Goal: Information Seeking & Learning: Learn about a topic

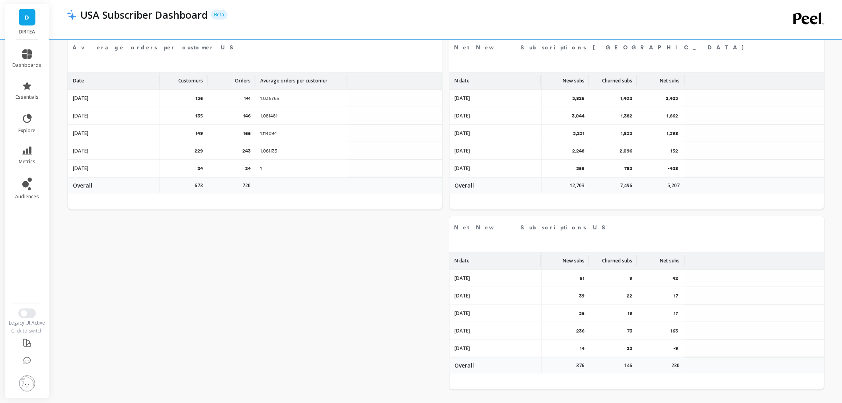
scroll to position [212, 727]
click at [31, 312] on button "Switch to New UI" at bounding box center [27, 313] width 18 height 10
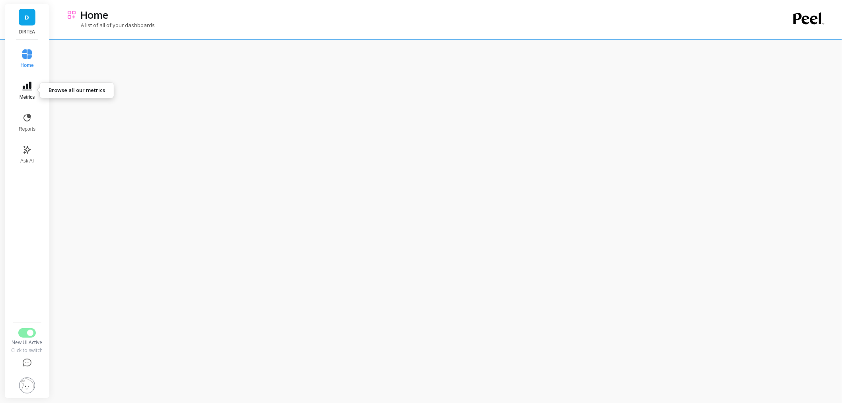
click at [25, 90] on icon at bounding box center [27, 86] width 10 height 10
click at [86, 56] on span "Revenue" at bounding box center [113, 56] width 77 height 8
click at [25, 85] on icon at bounding box center [27, 86] width 10 height 10
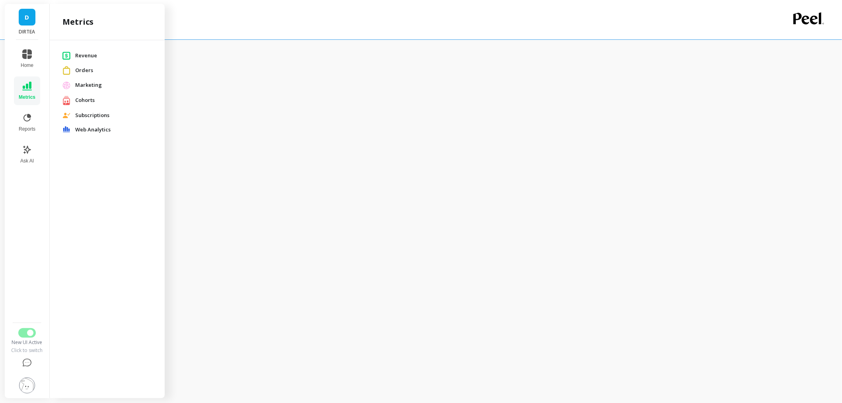
click at [83, 68] on span "Orders" at bounding box center [113, 70] width 77 height 8
click at [25, 94] on span "Metrics" at bounding box center [27, 97] width 17 height 6
click at [93, 101] on span "Cohorts" at bounding box center [113, 100] width 77 height 8
click at [18, 81] on button "Metrics" at bounding box center [27, 90] width 26 height 29
click at [97, 128] on span "Web Analytics" at bounding box center [113, 130] width 77 height 8
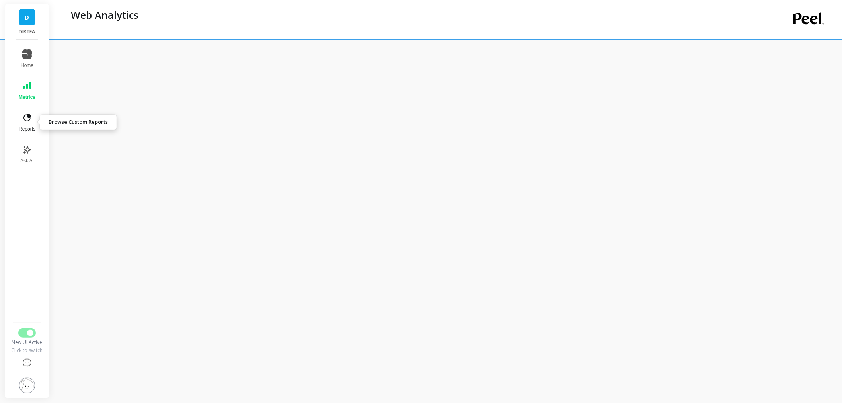
click at [33, 128] on span "Reports" at bounding box center [27, 129] width 17 height 6
click at [28, 153] on icon at bounding box center [27, 150] width 10 height 10
click at [28, 118] on icon at bounding box center [27, 118] width 10 height 10
click at [36, 90] on button "Metrics" at bounding box center [26, 90] width 27 height 29
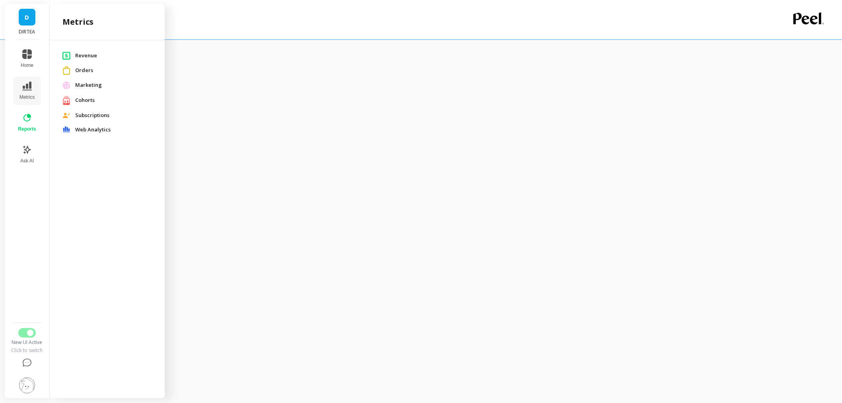
click at [84, 116] on span "Subscriptions" at bounding box center [113, 115] width 77 height 8
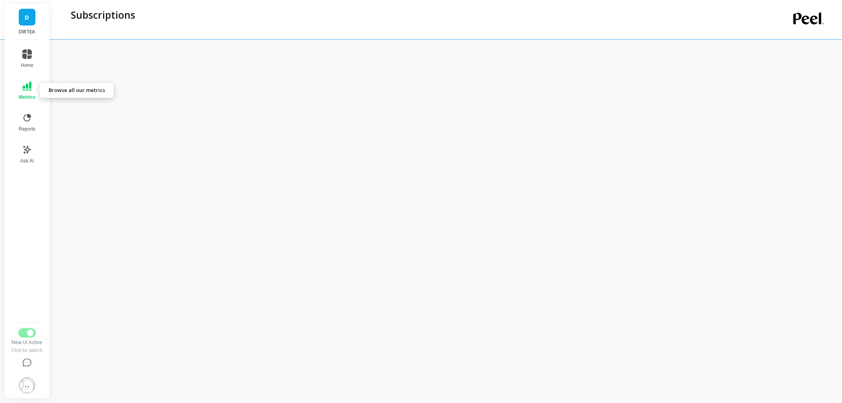
click at [23, 86] on icon at bounding box center [27, 86] width 10 height 9
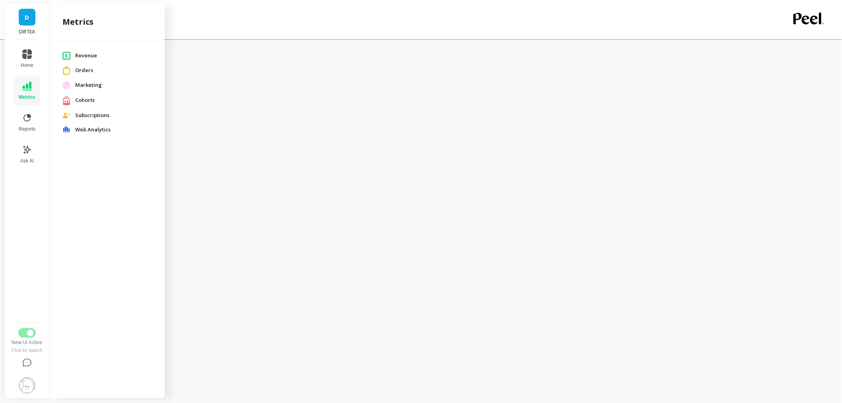
click at [493, 15] on div "Subscriptions" at bounding box center [414, 15] width 694 height 14
click at [35, 90] on button "Metrics" at bounding box center [27, 90] width 26 height 29
click at [480, 37] on div "Subscriptions" at bounding box center [414, 19] width 694 height 39
click at [33, 84] on button "Metrics" at bounding box center [27, 90] width 26 height 29
click at [339, 27] on div "Subscriptions" at bounding box center [414, 19] width 694 height 39
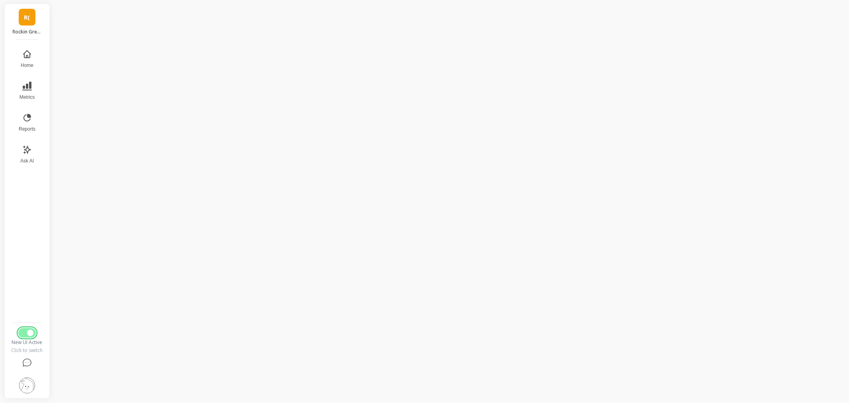
click at [21, 335] on button "Switch to Legacy UI" at bounding box center [27, 333] width 18 height 10
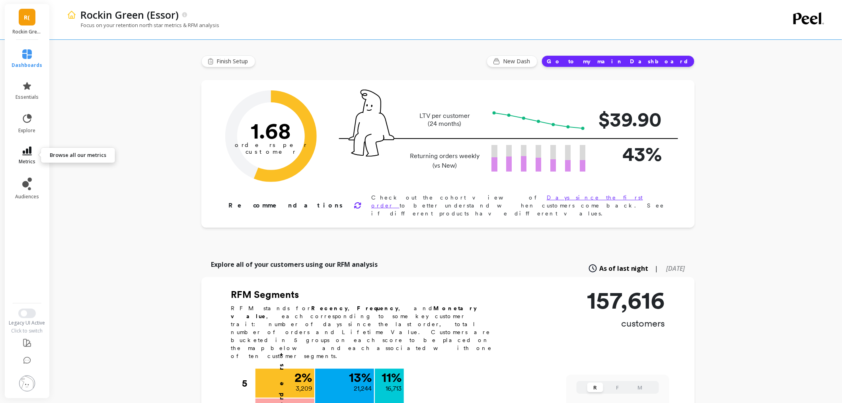
click at [20, 153] on link "metrics" at bounding box center [27, 155] width 31 height 18
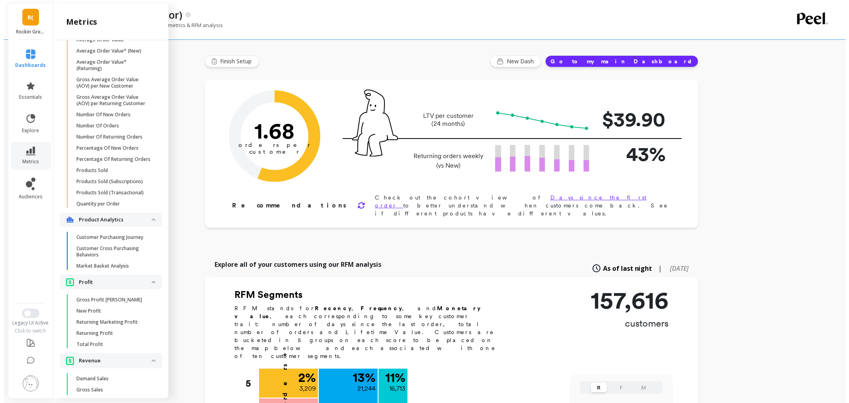
scroll to position [564, 0]
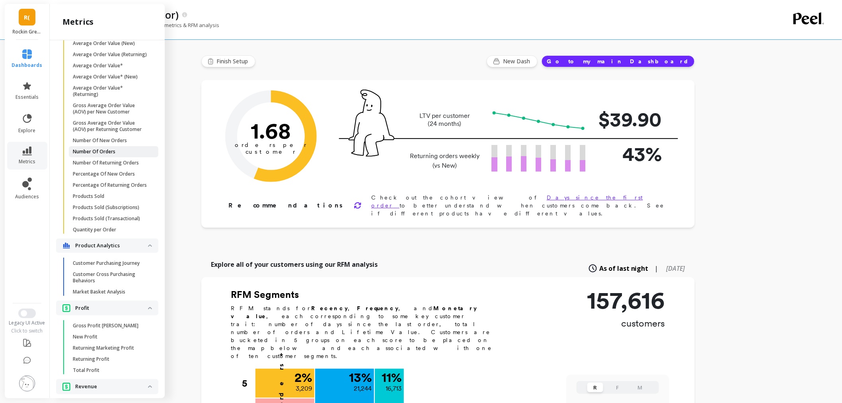
click at [112, 155] on p "Number Of Orders" at bounding box center [94, 151] width 43 height 6
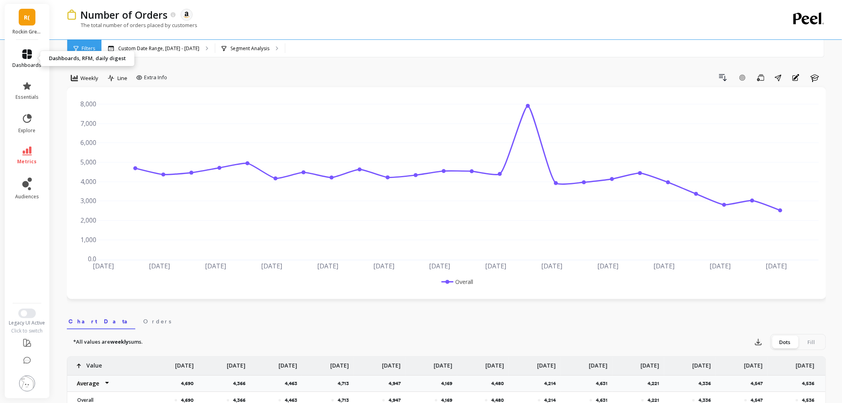
click at [33, 54] on link "dashboards" at bounding box center [27, 58] width 29 height 19
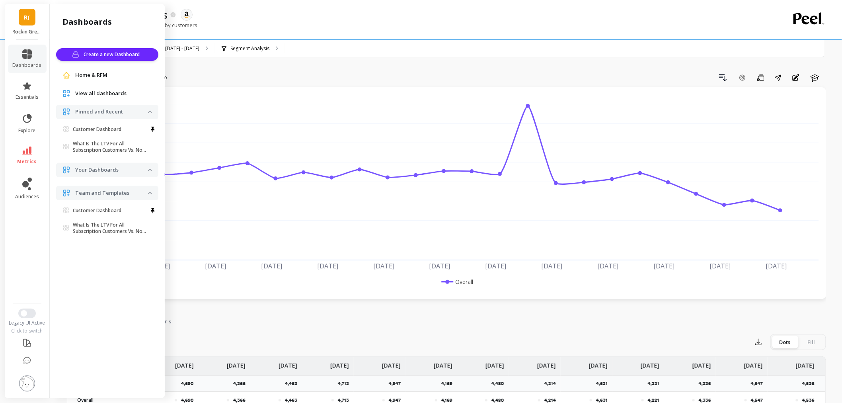
click at [85, 69] on div "Home & RFM" at bounding box center [107, 75] width 102 height 14
click at [84, 72] on span "Home & RFM" at bounding box center [91, 75] width 32 height 8
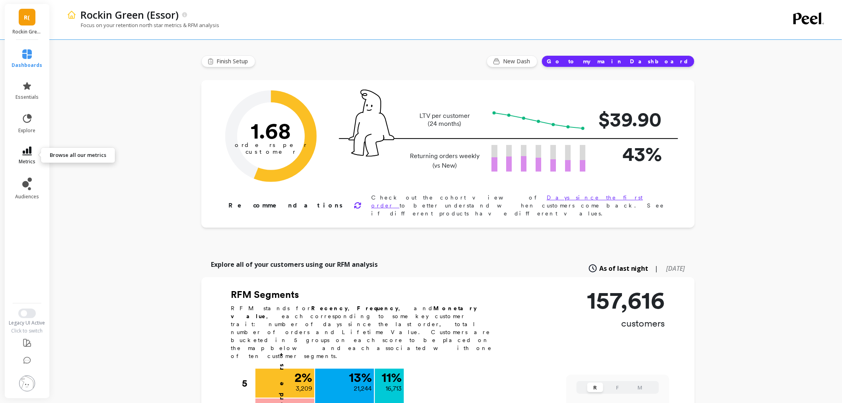
click at [35, 156] on link "metrics" at bounding box center [27, 155] width 31 height 18
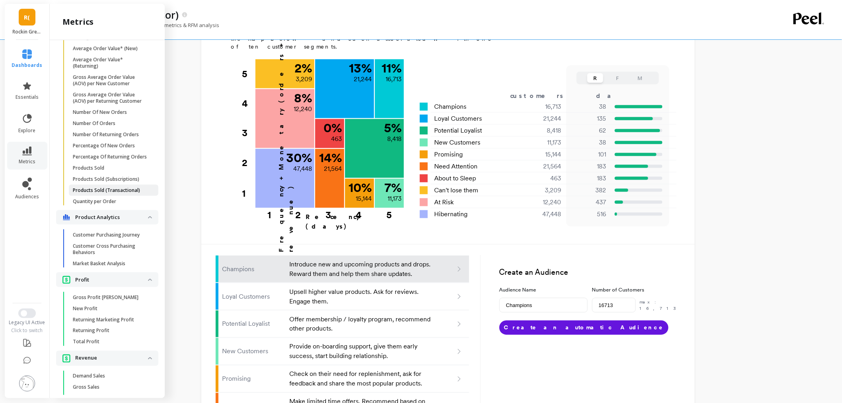
scroll to position [564, 0]
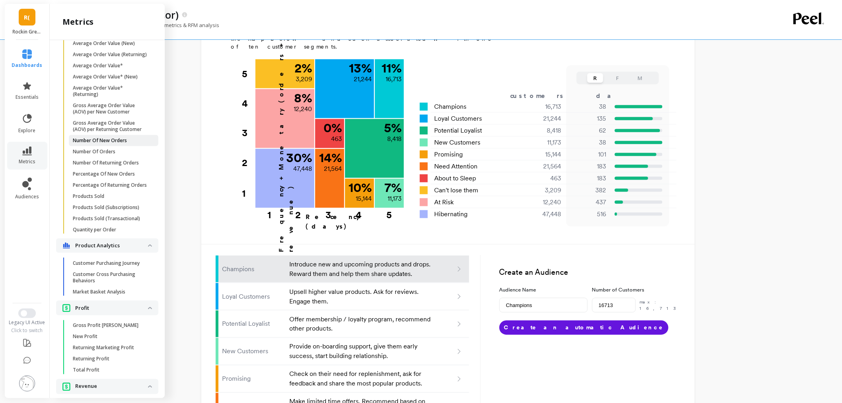
click at [112, 146] on link "Number Of New Orders" at bounding box center [114, 140] width 90 height 11
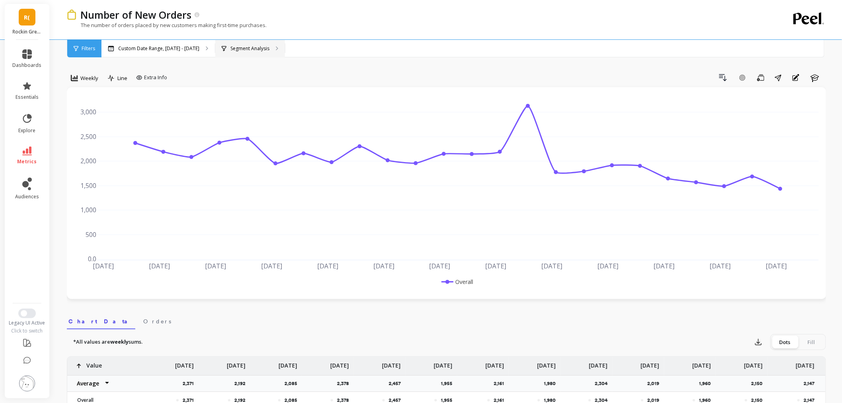
click at [261, 45] on p "Segment Analysis" at bounding box center [249, 48] width 39 height 6
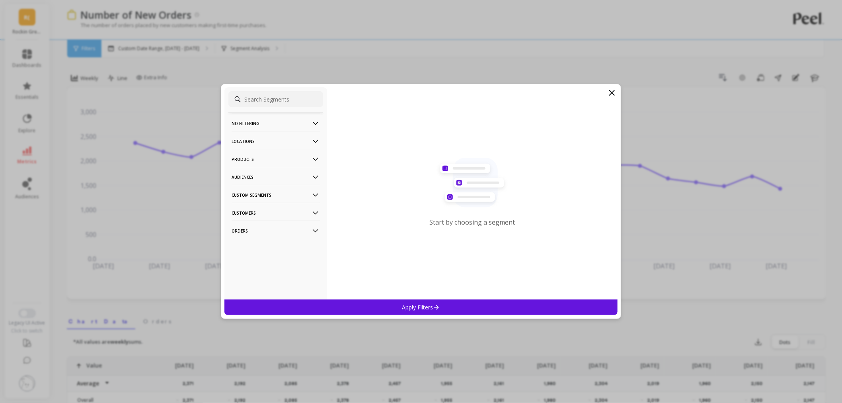
click at [275, 160] on p "Products" at bounding box center [276, 159] width 88 height 20
click at [261, 175] on div "ASIN" at bounding box center [275, 174] width 95 height 13
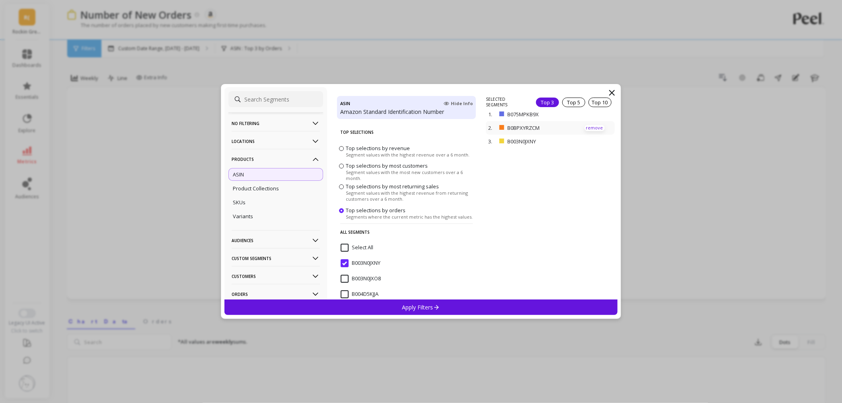
click at [585, 129] on p "remove" at bounding box center [595, 128] width 20 height 6
click at [587, 119] on p "remove" at bounding box center [595, 117] width 20 height 6
click at [442, 304] on div "Apply Filters" at bounding box center [420, 307] width 393 height 16
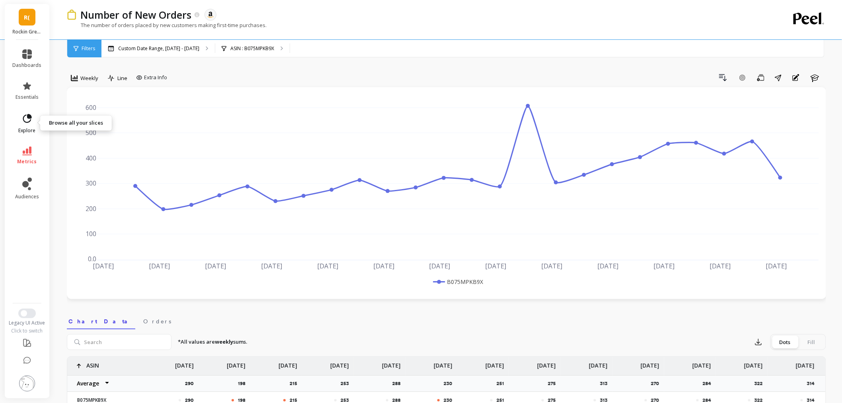
click at [33, 117] on link "explore" at bounding box center [27, 123] width 29 height 21
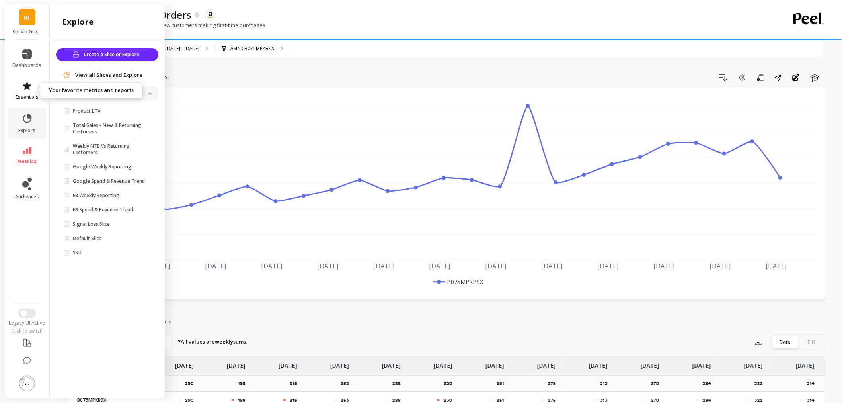
click at [22, 94] on span "essentials" at bounding box center [27, 97] width 23 height 6
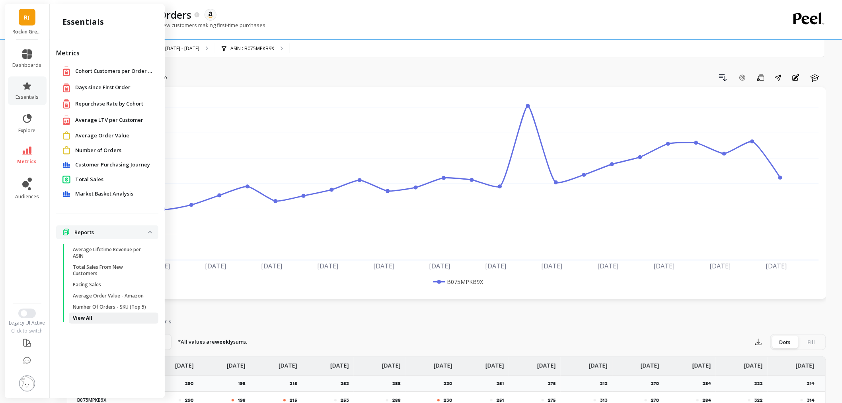
click at [82, 315] on p "View All" at bounding box center [82, 318] width 19 height 6
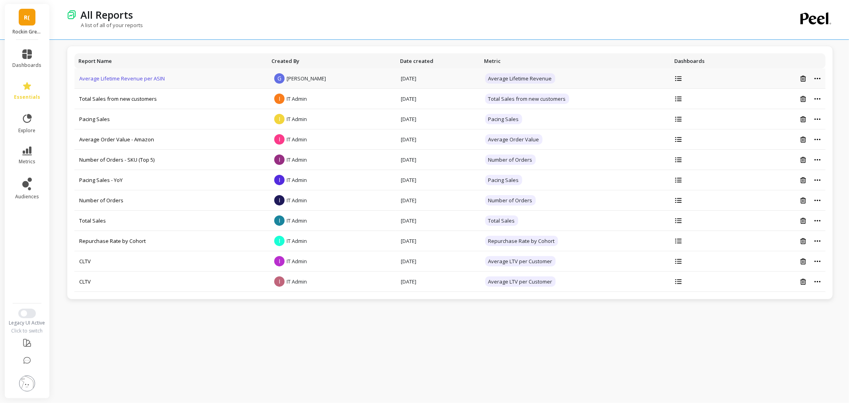
click at [93, 81] on link "Average Lifetime Revenue per ASIN" at bounding box center [122, 78] width 86 height 7
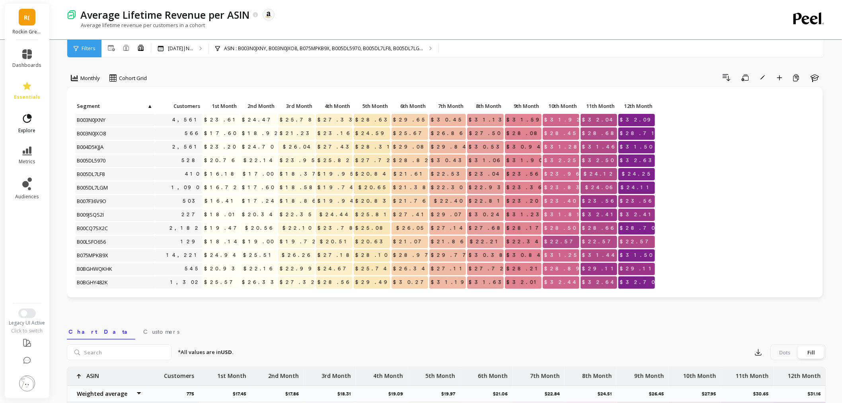
click at [29, 124] on link "explore" at bounding box center [27, 123] width 29 height 21
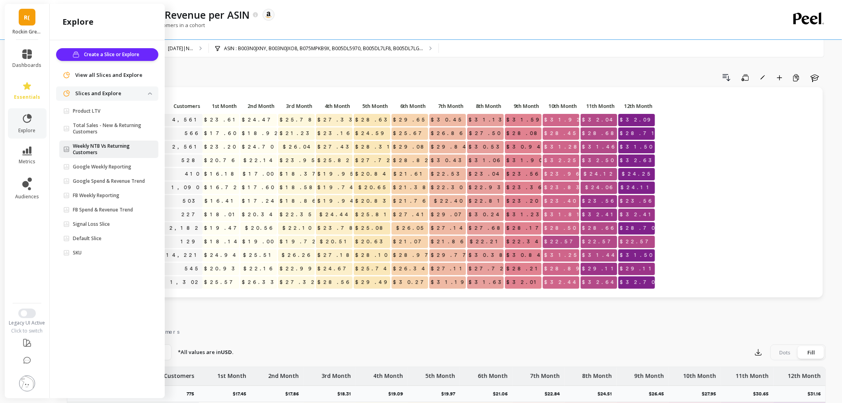
click at [119, 146] on p "Weekly NTB Vs Returning Customers" at bounding box center [110, 149] width 75 height 13
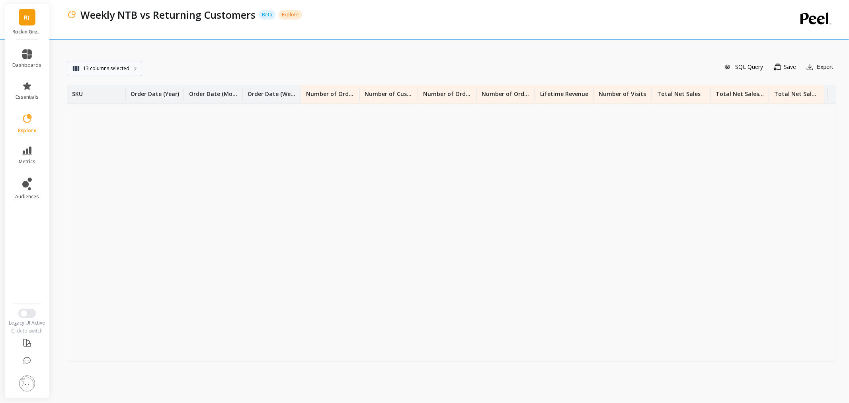
click at [128, 64] on span "13 columns selected" at bounding box center [106, 68] width 46 height 8
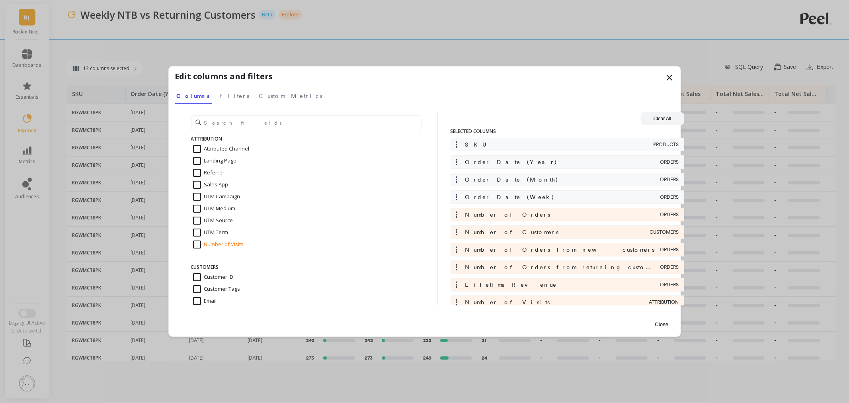
click at [667, 75] on icon at bounding box center [670, 78] width 10 height 10
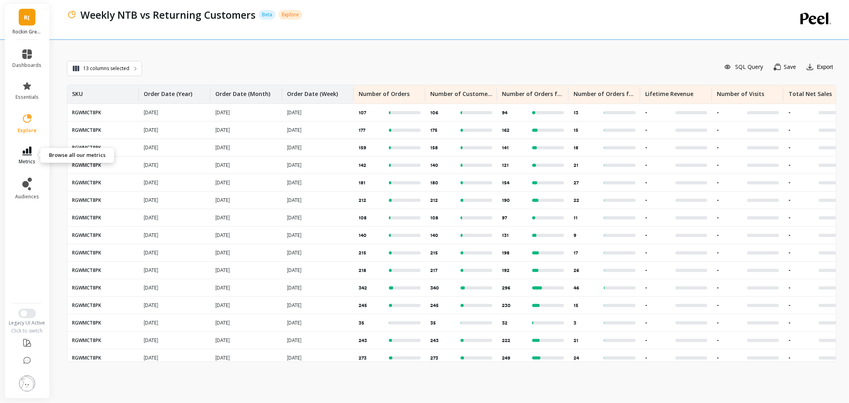
click at [26, 152] on icon at bounding box center [27, 150] width 10 height 9
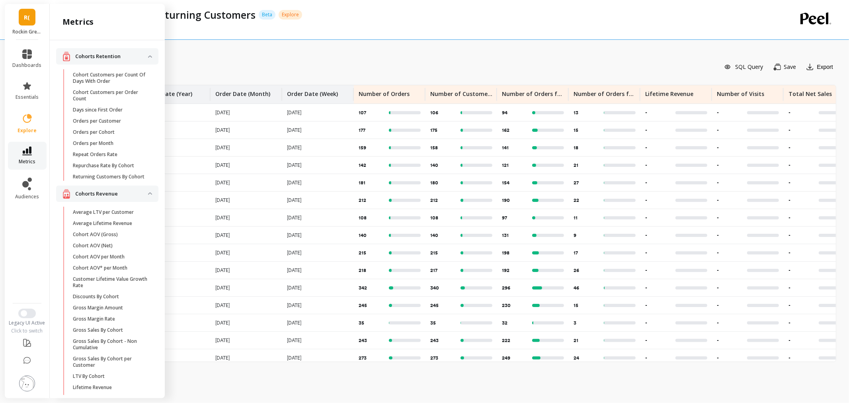
scroll to position [564, 0]
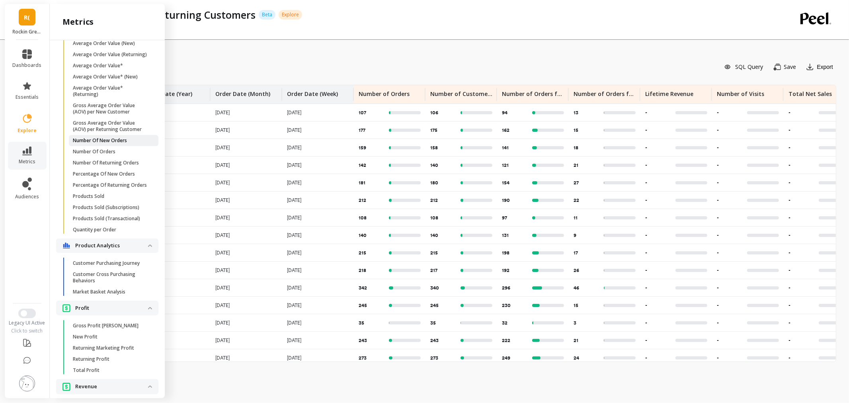
click at [125, 144] on p "Number Of New Orders" at bounding box center [100, 140] width 54 height 6
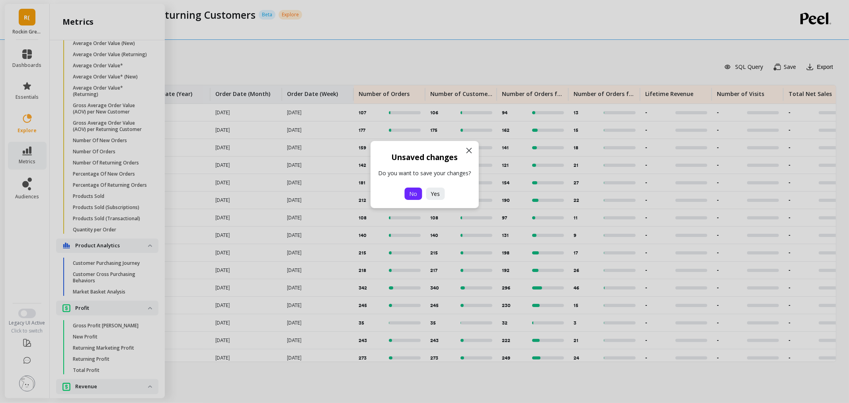
click at [414, 190] on span "No" at bounding box center [413, 194] width 8 height 8
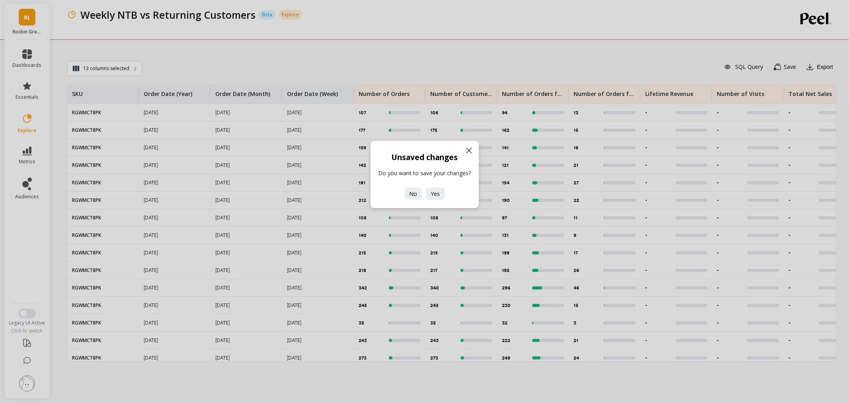
scroll to position [0, 0]
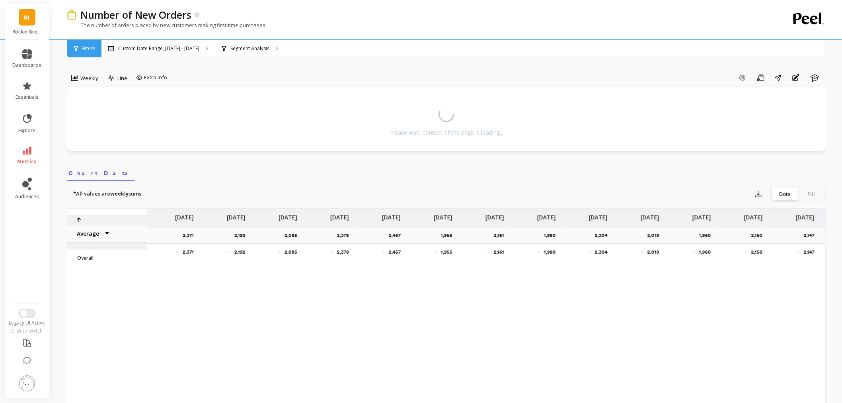
click at [25, 158] on span "metrics" at bounding box center [27, 161] width 19 height 6
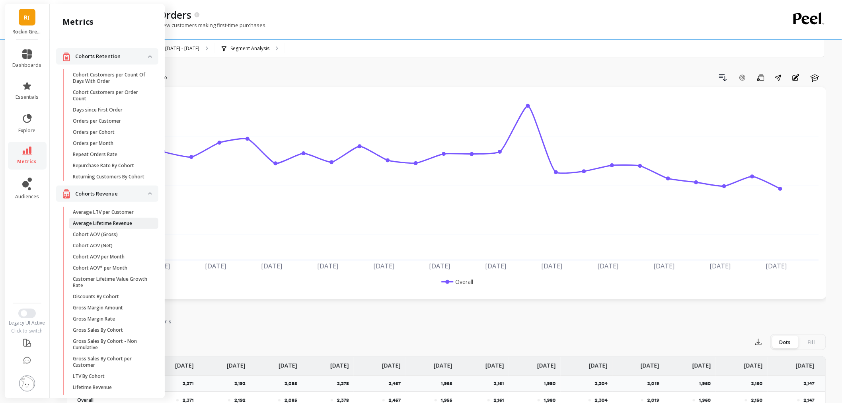
click at [108, 226] on p "Average Lifetime Revenue" at bounding box center [102, 223] width 59 height 6
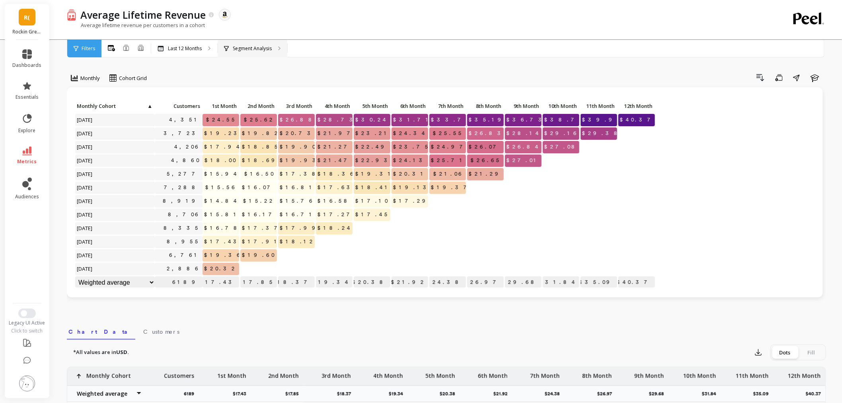
click at [260, 40] on div "Segment Analysis" at bounding box center [253, 49] width 70 height 18
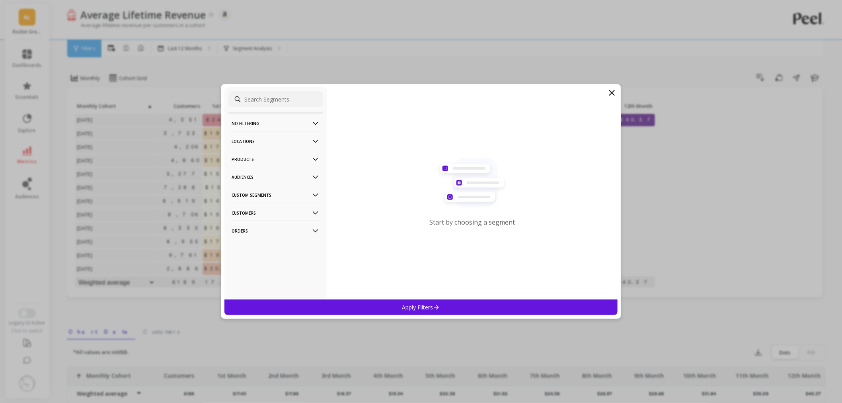
click at [265, 154] on p "Products" at bounding box center [276, 159] width 88 height 20
click at [260, 171] on div "ASIN" at bounding box center [275, 174] width 95 height 13
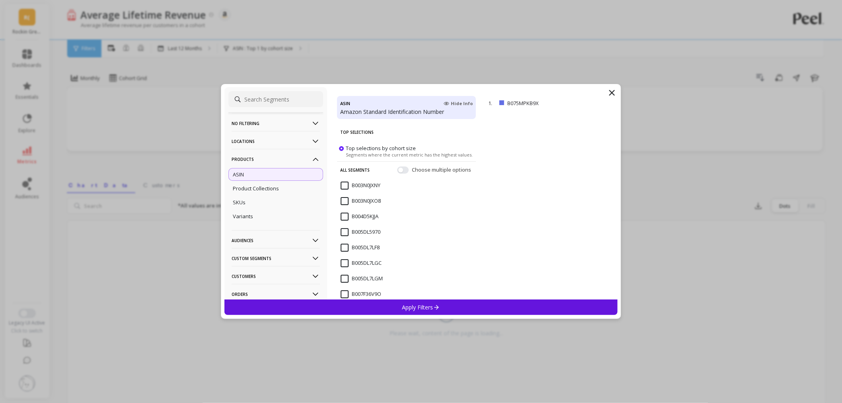
drag, startPoint x: 417, startPoint y: 305, endPoint x: 402, endPoint y: 360, distance: 57.2
click at [417, 304] on p "Apply Filters" at bounding box center [421, 307] width 38 height 8
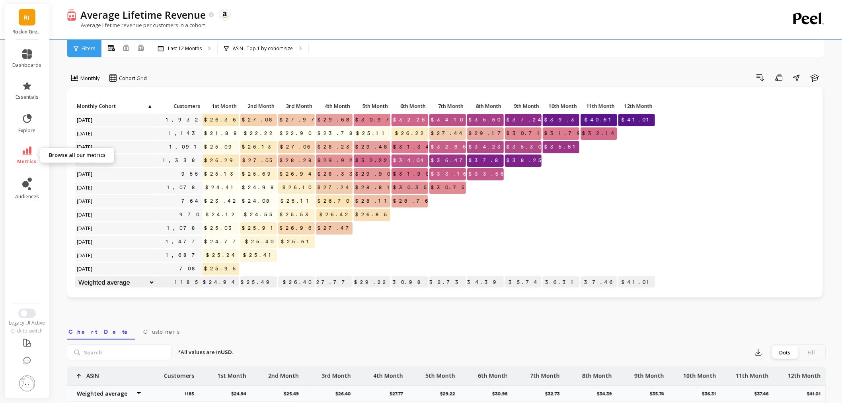
click at [33, 152] on link "metrics" at bounding box center [27, 155] width 29 height 18
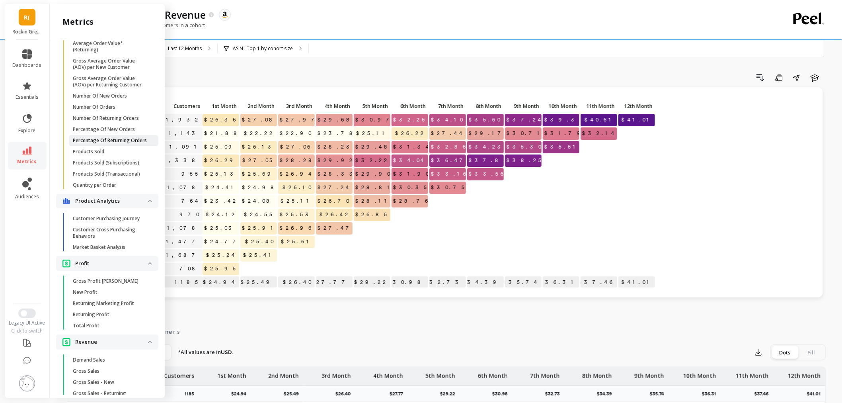
scroll to position [608, 0]
click at [129, 99] on span "Number Of New Orders" at bounding box center [111, 96] width 76 height 6
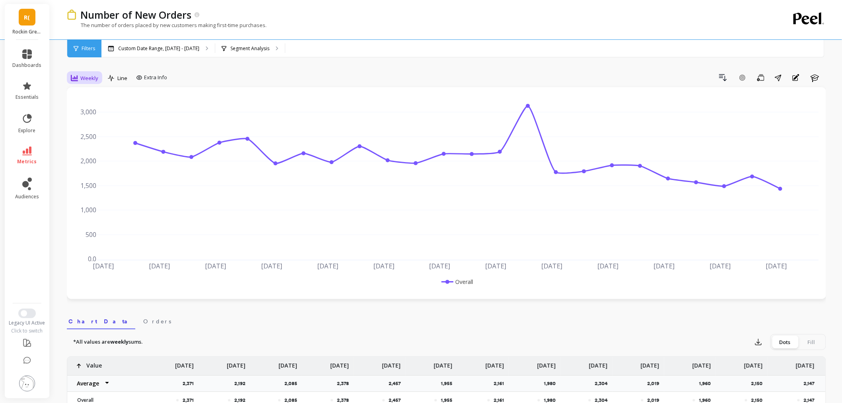
click at [94, 73] on div "Weekly" at bounding box center [84, 78] width 27 height 10
click at [92, 136] on div "Monthly" at bounding box center [96, 142] width 55 height 14
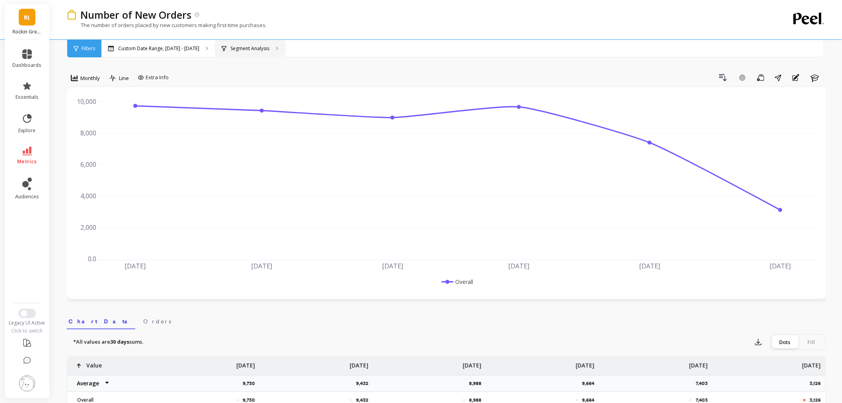
click at [236, 44] on div "Segment Analysis" at bounding box center [250, 49] width 70 height 18
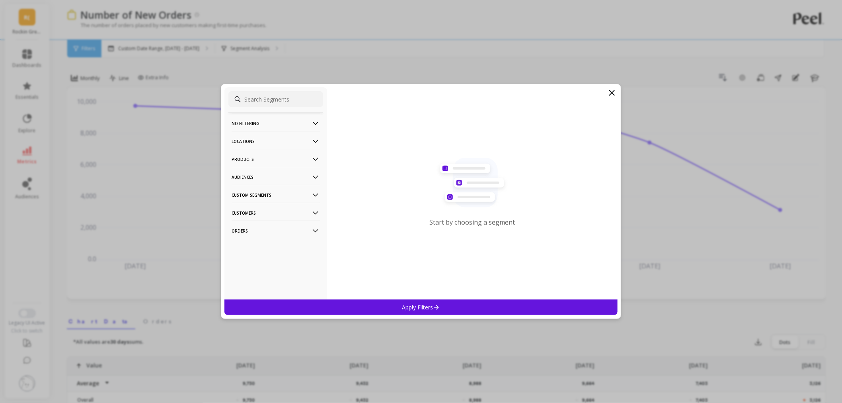
click at [271, 162] on p "Products" at bounding box center [276, 159] width 88 height 20
click at [269, 171] on div "ASIN" at bounding box center [275, 174] width 95 height 13
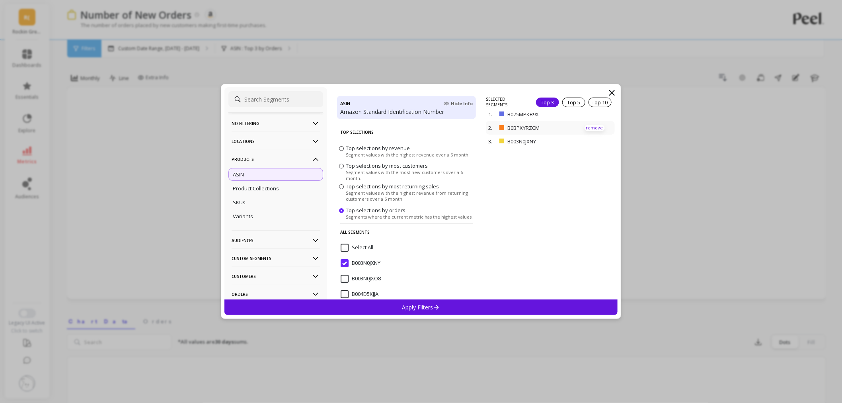
click at [592, 128] on p "remove" at bounding box center [595, 128] width 20 height 6
click at [591, 118] on p "remove" at bounding box center [595, 117] width 20 height 6
click at [454, 301] on div "Apply Filters" at bounding box center [420, 307] width 393 height 16
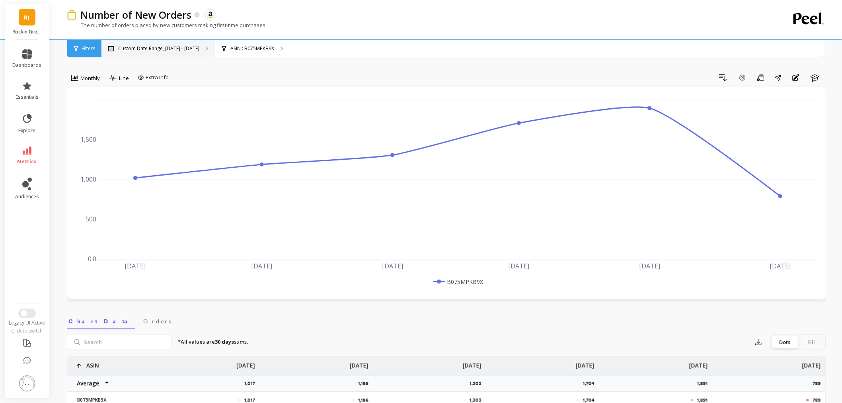
click at [144, 48] on p "Custom Date Range, Apr 1 - Sep 14" at bounding box center [158, 48] width 81 height 6
click at [84, 80] on span "Monthly" at bounding box center [89, 78] width 19 height 8
click at [83, 128] on div "Weekly" at bounding box center [96, 127] width 45 height 8
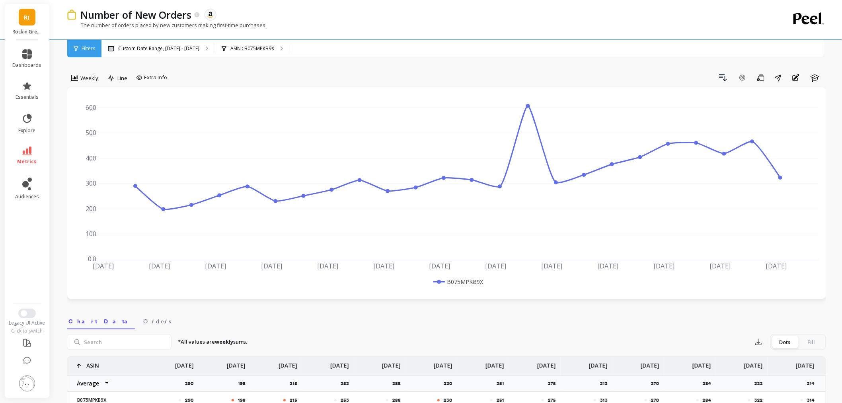
click at [28, 380] on img at bounding box center [27, 383] width 16 height 16
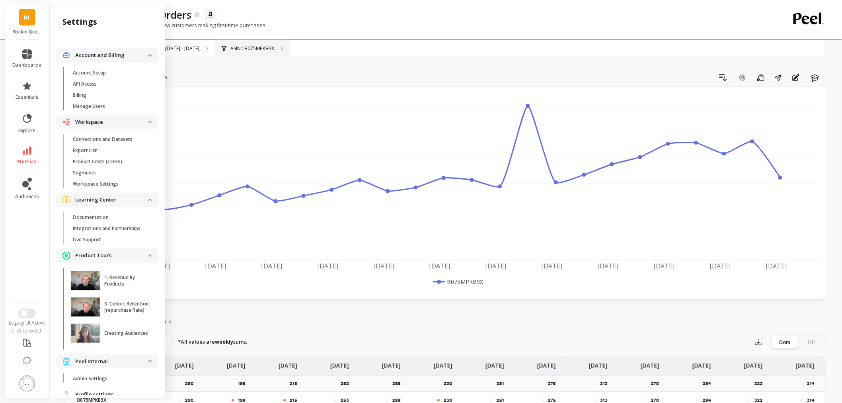
click at [259, 47] on p "ASIN : B075MPKB9X" at bounding box center [252, 48] width 44 height 6
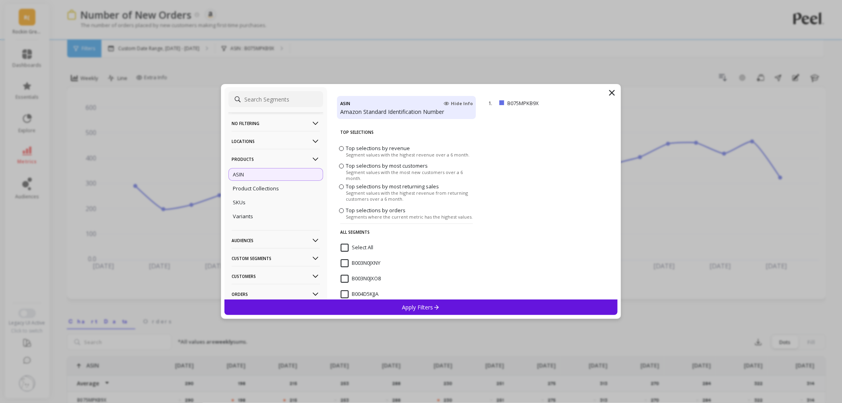
click at [251, 138] on p "Locations" at bounding box center [276, 141] width 88 height 20
click at [256, 172] on div "Countries" at bounding box center [275, 170] width 95 height 13
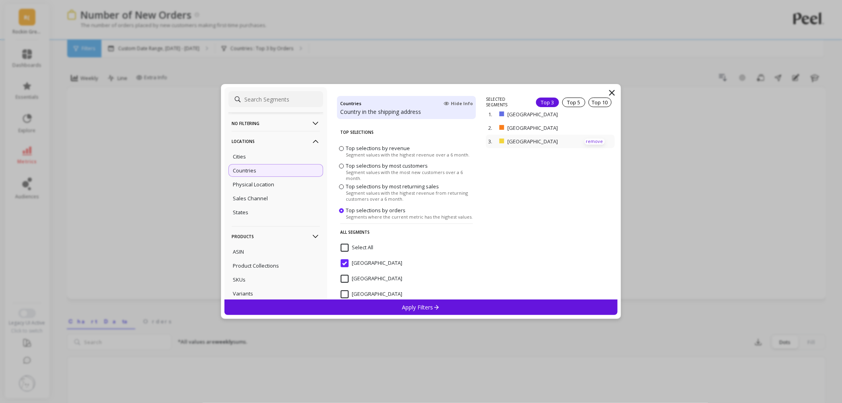
click at [586, 141] on p "remove" at bounding box center [595, 141] width 20 height 6
click at [427, 307] on p "Apply Filters" at bounding box center [421, 307] width 38 height 8
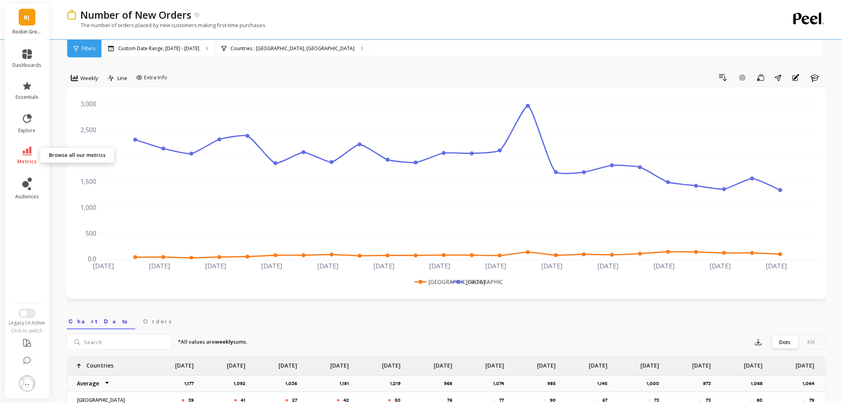
click at [27, 156] on link "metrics" at bounding box center [27, 155] width 29 height 18
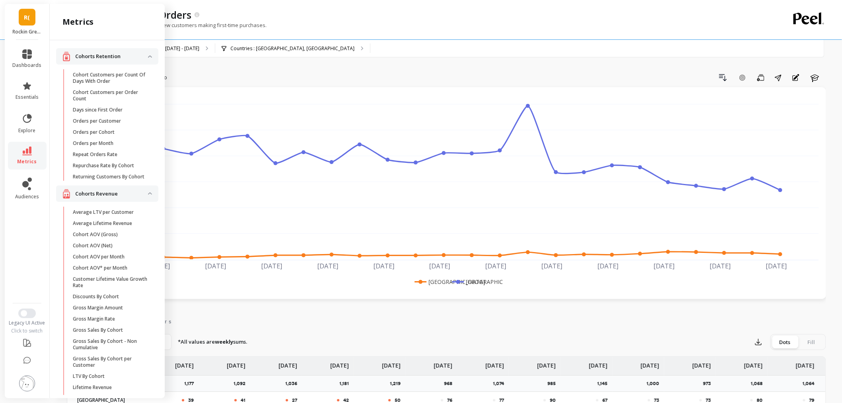
scroll to position [608, 0]
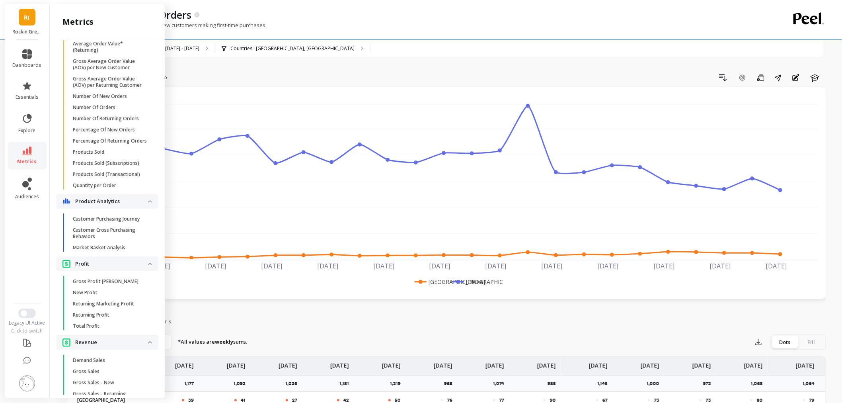
click at [27, 163] on span "metrics" at bounding box center [27, 161] width 19 height 6
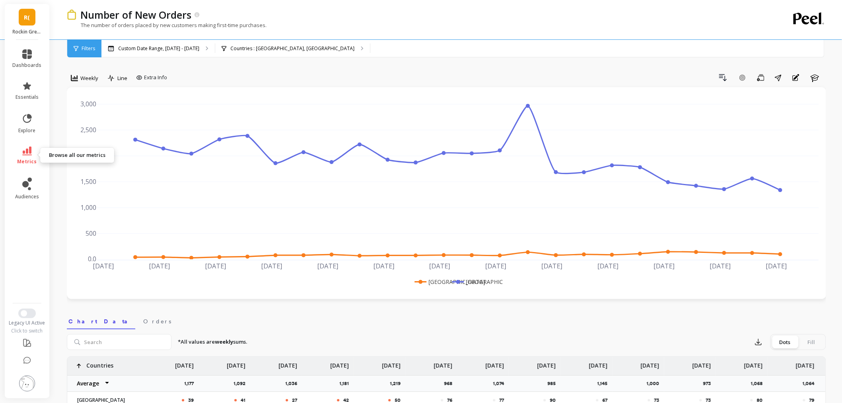
click at [23, 152] on icon at bounding box center [27, 150] width 10 height 9
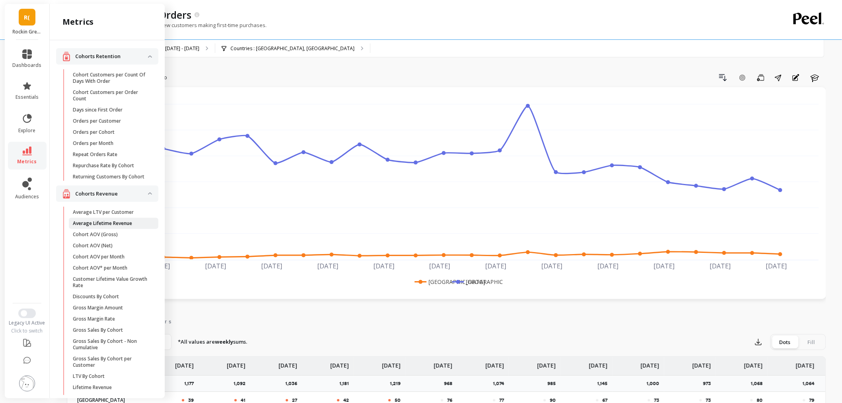
click at [114, 229] on link "Average Lifetime Revenue" at bounding box center [114, 223] width 90 height 11
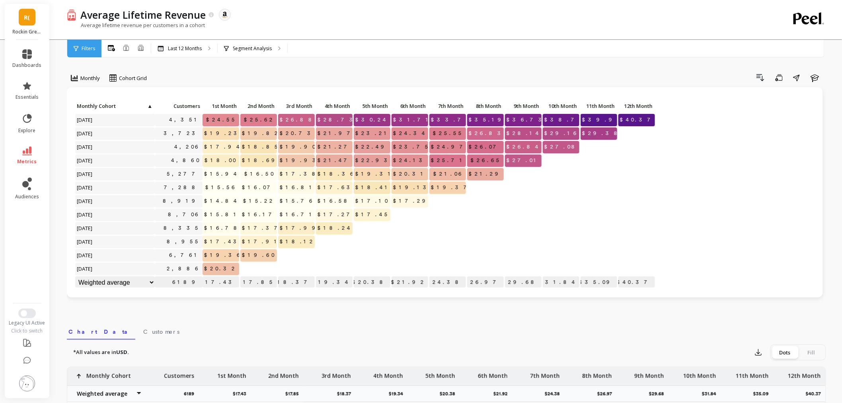
click at [180, 76] on div "Drill Down Save Share Learn" at bounding box center [489, 77] width 674 height 13
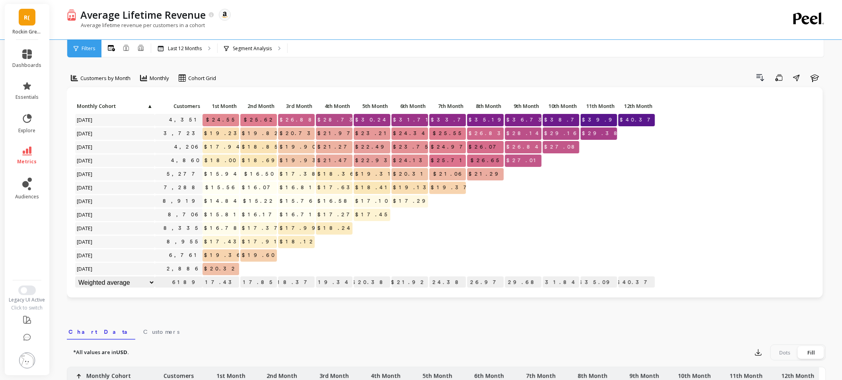
click at [117, 78] on span "Customers by Month" at bounding box center [105, 78] width 50 height 8
click at [99, 132] on div "Customers by Week" at bounding box center [96, 137] width 45 height 15
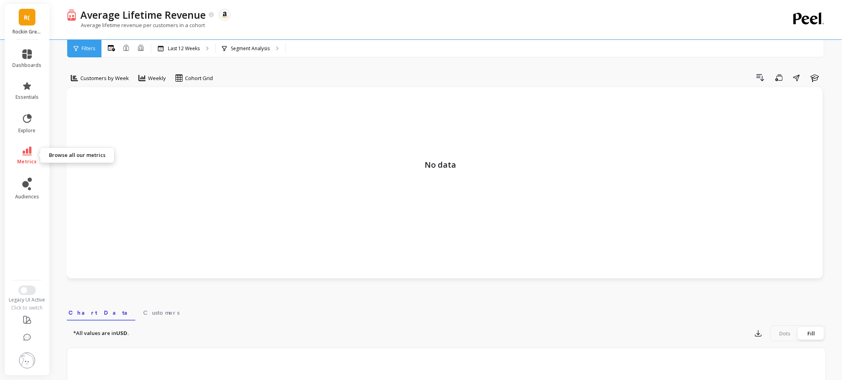
click at [18, 159] on span "metrics" at bounding box center [27, 161] width 19 height 6
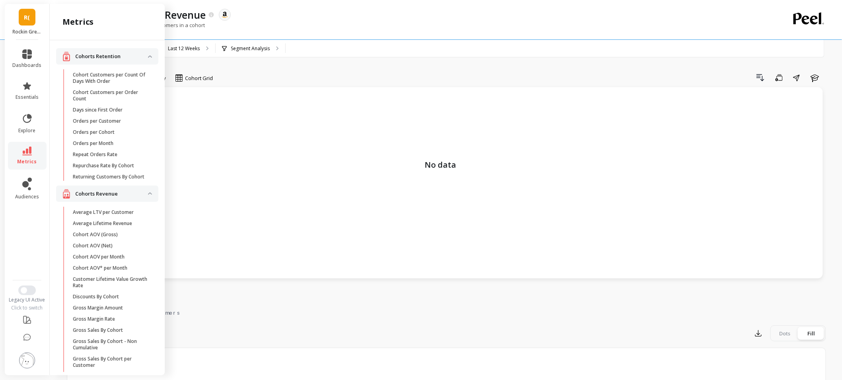
click at [359, 24] on div "Average lifetime revenue per customers in a cohort" at bounding box center [414, 28] width 694 height 15
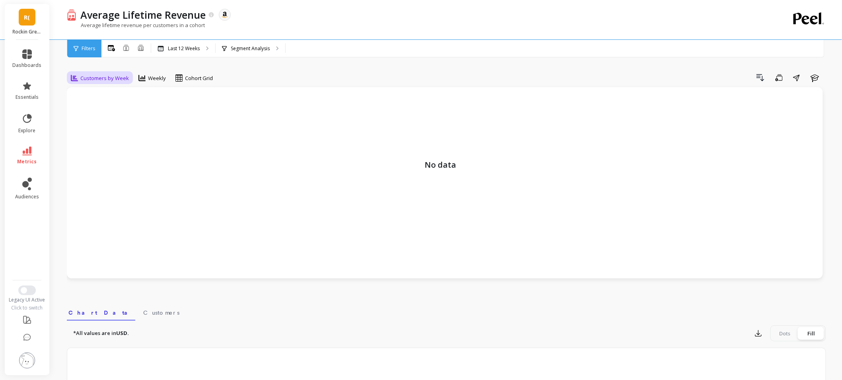
click at [82, 80] on span "Customers by Week" at bounding box center [104, 78] width 49 height 8
click at [93, 111] on div "Customers by Month" at bounding box center [96, 114] width 45 height 15
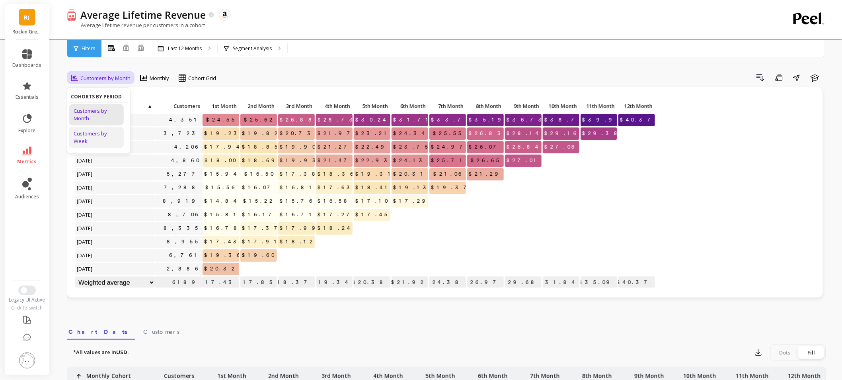
click at [96, 137] on div "Customers by Week" at bounding box center [96, 137] width 45 height 15
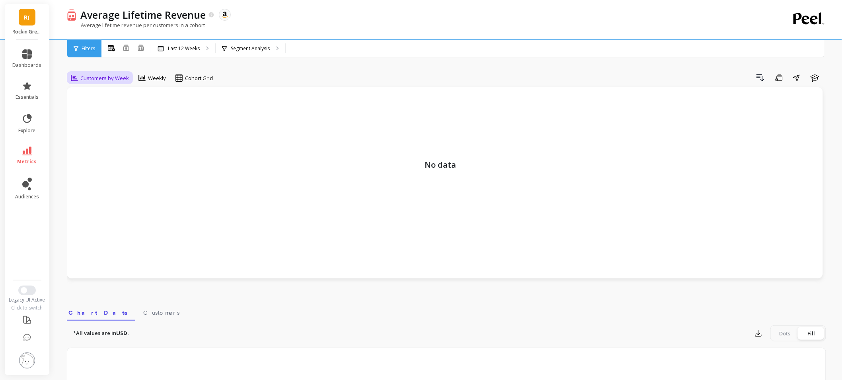
click at [109, 77] on span "Customers by Week" at bounding box center [104, 78] width 49 height 8
click at [105, 112] on div "Customers by Month" at bounding box center [96, 114] width 45 height 15
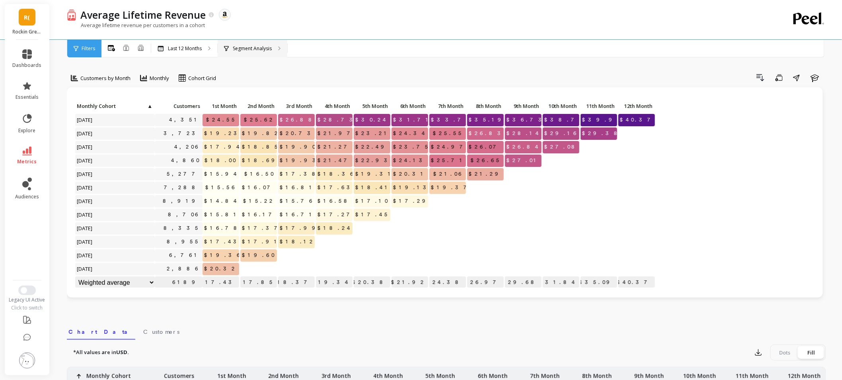
click at [246, 48] on p "Segment Analysis" at bounding box center [252, 48] width 39 height 6
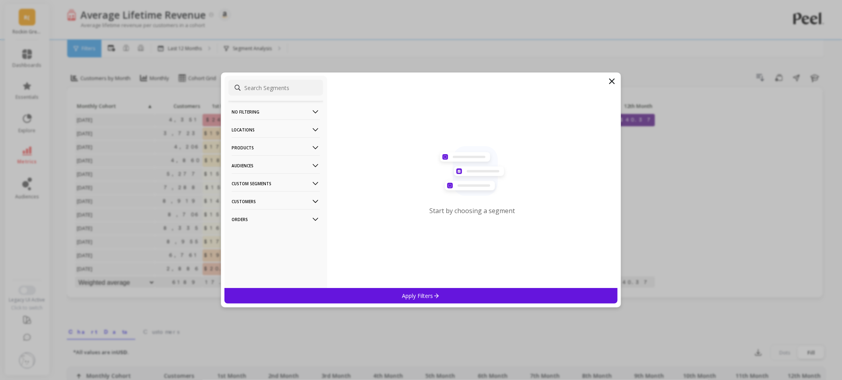
click at [263, 150] on p "Products" at bounding box center [276, 147] width 88 height 20
click at [256, 166] on div "ASIN" at bounding box center [275, 162] width 95 height 13
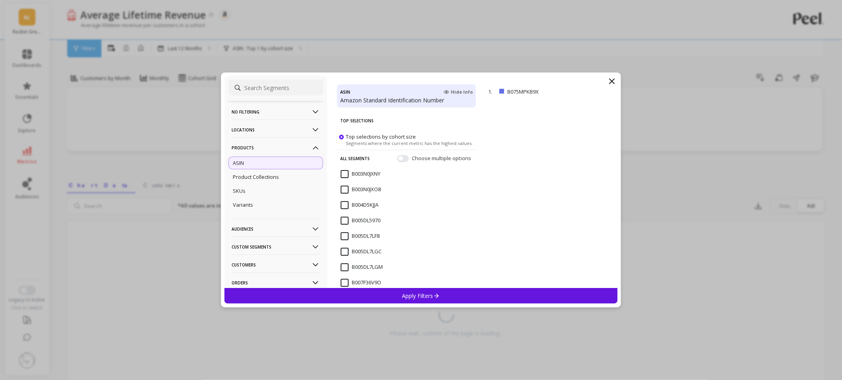
click at [419, 296] on p "Apply Filters" at bounding box center [421, 296] width 38 height 8
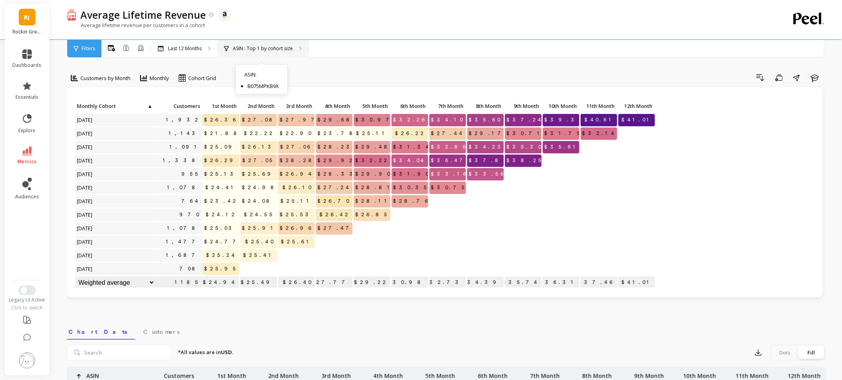
click at [245, 47] on p "ASIN : Top 1 by cohort size" at bounding box center [263, 48] width 60 height 6
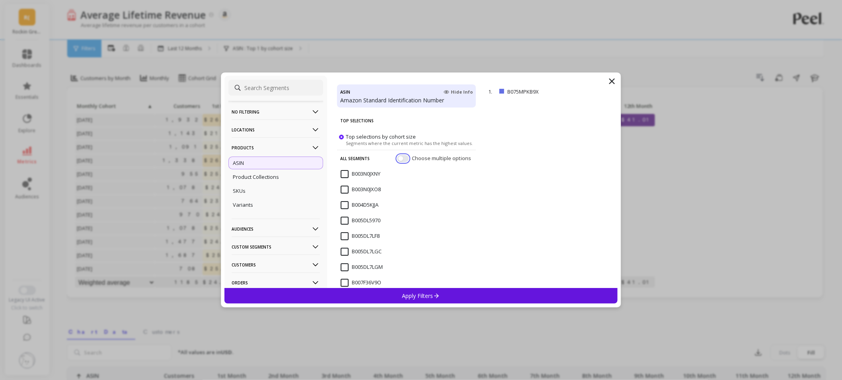
click at [397, 157] on button "button" at bounding box center [403, 158] width 12 height 7
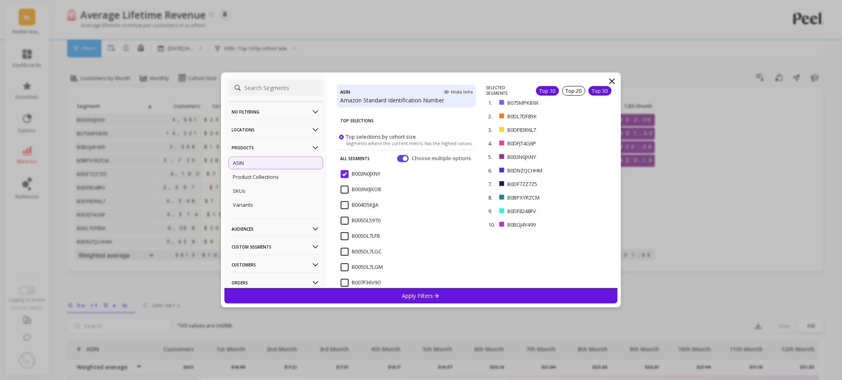
click at [594, 90] on div "Top 30" at bounding box center [600, 91] width 23 height 10
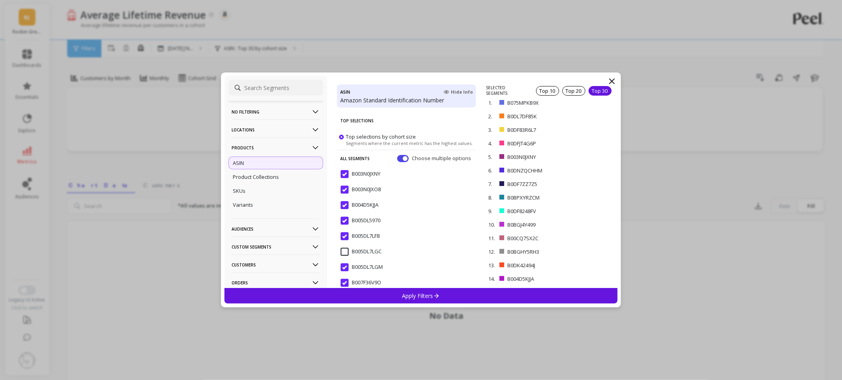
click at [389, 293] on div "Apply Filters" at bounding box center [420, 296] width 393 height 16
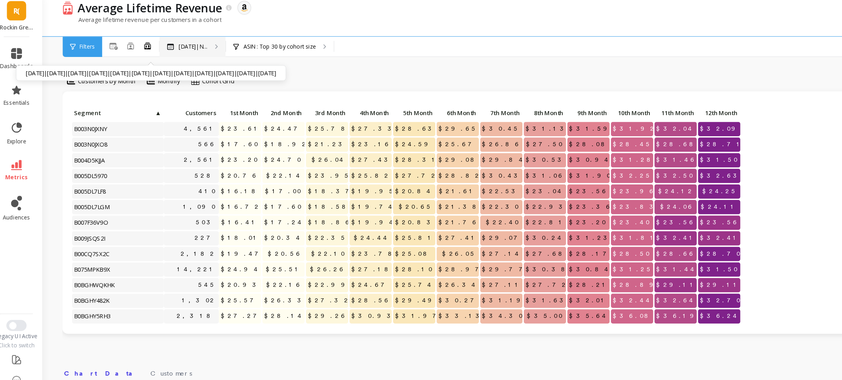
click at [173, 49] on p "[DATE]|N..." at bounding box center [180, 48] width 25 height 6
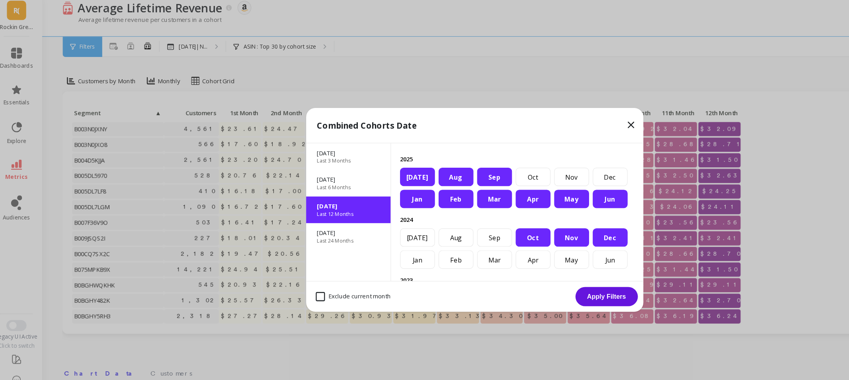
click at [527, 222] on div "Dec" at bounding box center [542, 214] width 30 height 16
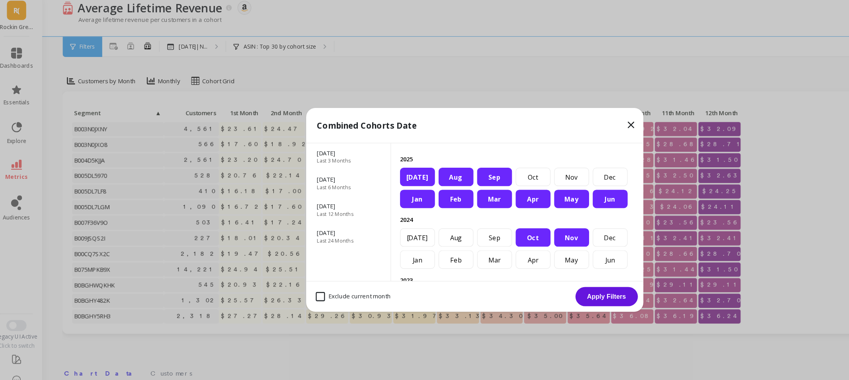
click at [493, 222] on div "Nov" at bounding box center [508, 214] width 30 height 16
drag, startPoint x: 535, startPoint y: 262, endPoint x: 398, endPoint y: 8, distance: 289.0
click at [535, 262] on button "Apply Filters" at bounding box center [539, 265] width 54 height 17
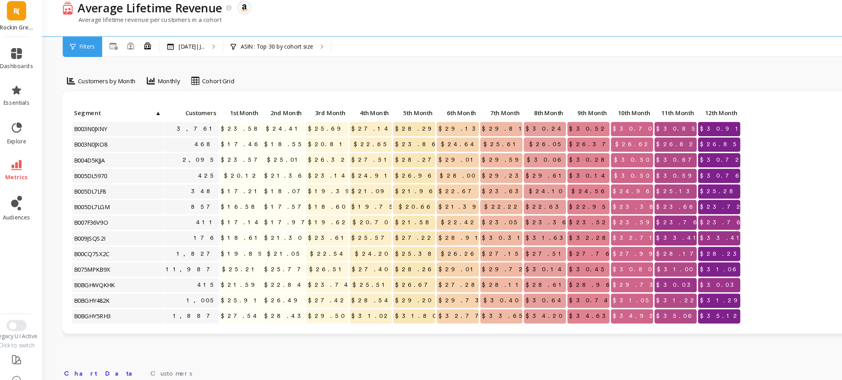
click at [156, 161] on div "Click to create an audience 425" at bounding box center [179, 160] width 48 height 12
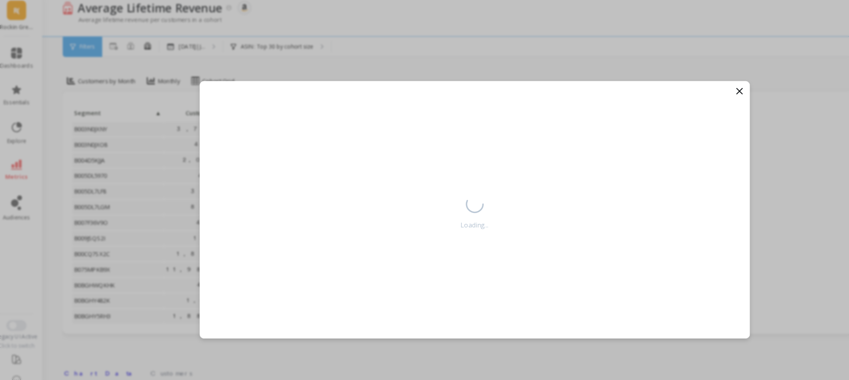
click at [654, 86] on icon at bounding box center [654, 87] width 5 height 5
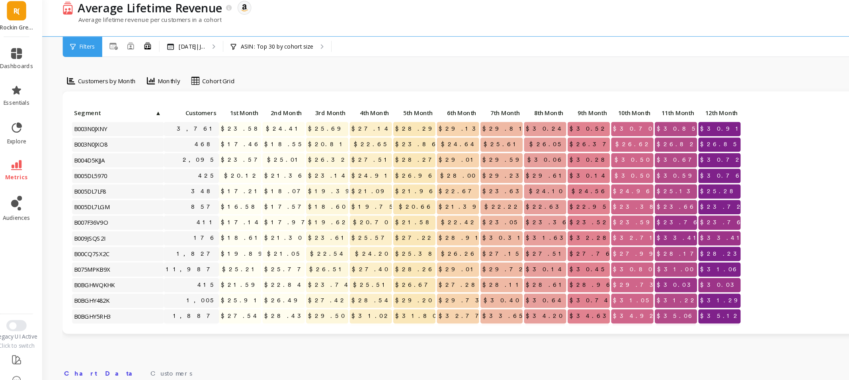
click at [653, 88] on div "Click to create an audience 3,761 $23.58 $24.41 $25.69 $27.14 $28.29 $29.13 $29…" at bounding box center [448, 192] width 763 height 210
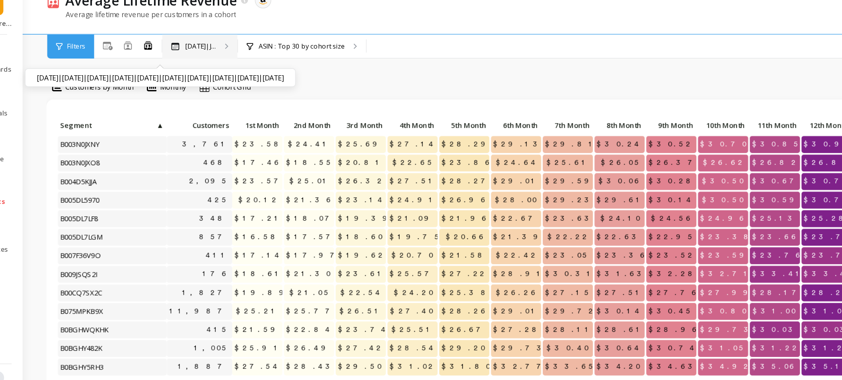
click at [186, 47] on p "[DATE]|J..." at bounding box center [179, 48] width 23 height 6
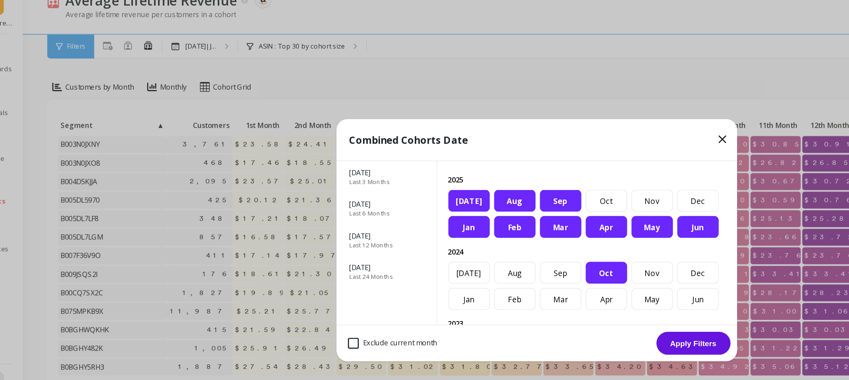
click at [375, 188] on div "Jan" at bounding box center [375, 180] width 30 height 16
click at [409, 188] on div "Feb" at bounding box center [408, 180] width 30 height 16
drag, startPoint x: 445, startPoint y: 198, endPoint x: 486, endPoint y: 200, distance: 40.3
click at [446, 188] on div "Mar" at bounding box center [442, 180] width 30 height 16
click at [486, 188] on div "Apr" at bounding box center [475, 180] width 30 height 16
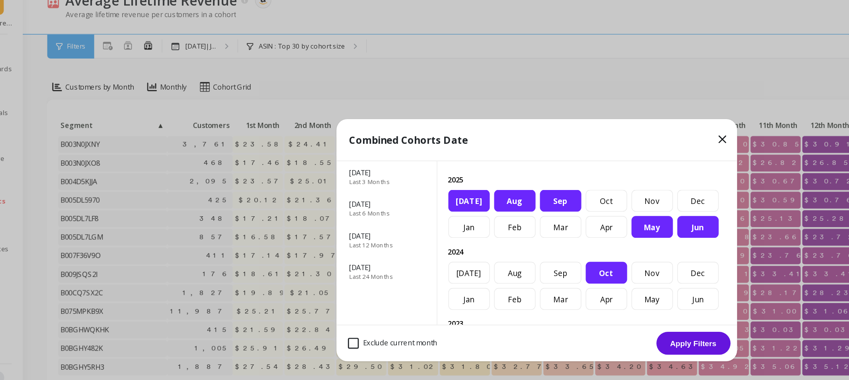
click at [509, 188] on div "May" at bounding box center [508, 180] width 30 height 16
drag, startPoint x: 438, startPoint y: 181, endPoint x: 398, endPoint y: 181, distance: 40.2
click at [423, 169] on div "Aug" at bounding box center [408, 161] width 30 height 16
click at [390, 169] on div "[DATE]" at bounding box center [375, 161] width 30 height 16
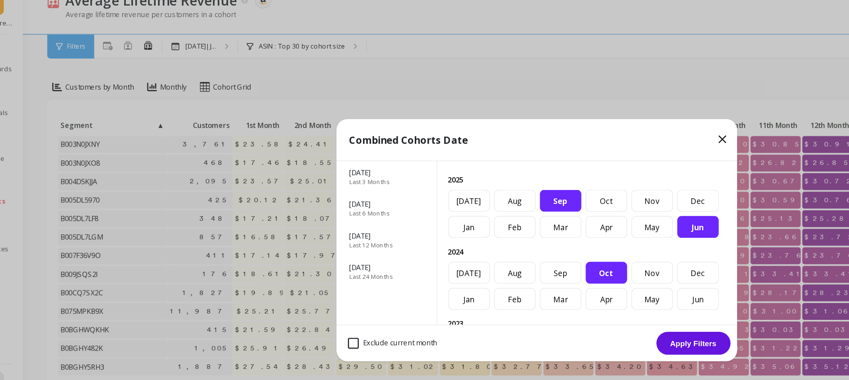
click at [527, 180] on div "Jun" at bounding box center [542, 180] width 30 height 16
click at [543, 263] on button "Apply Filters" at bounding box center [539, 265] width 54 height 17
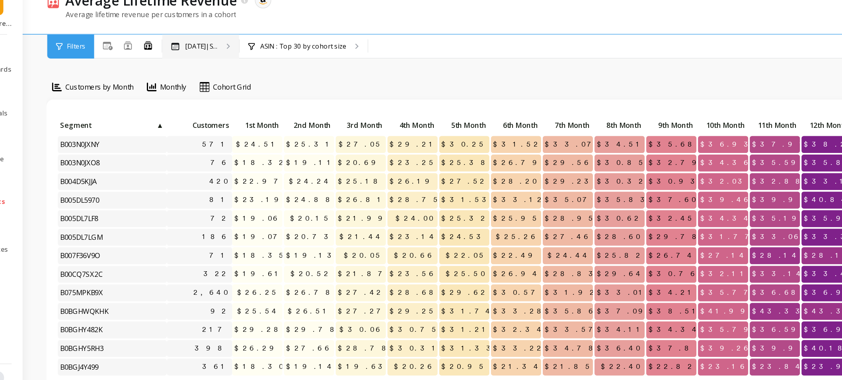
click at [179, 45] on p "[DATE]|S..." at bounding box center [180, 48] width 24 height 6
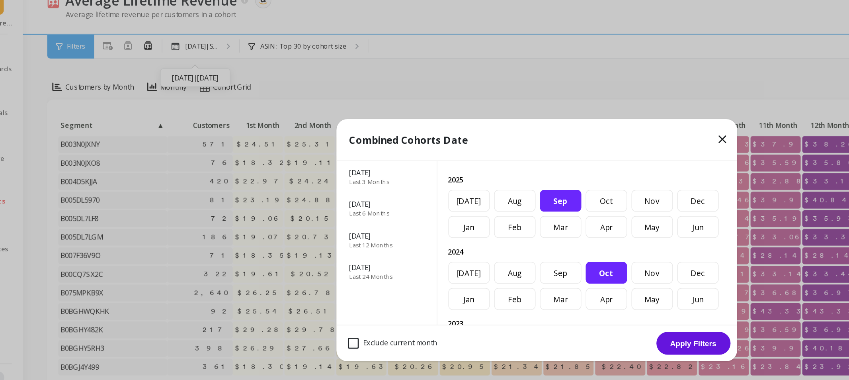
scroll to position [97, 0]
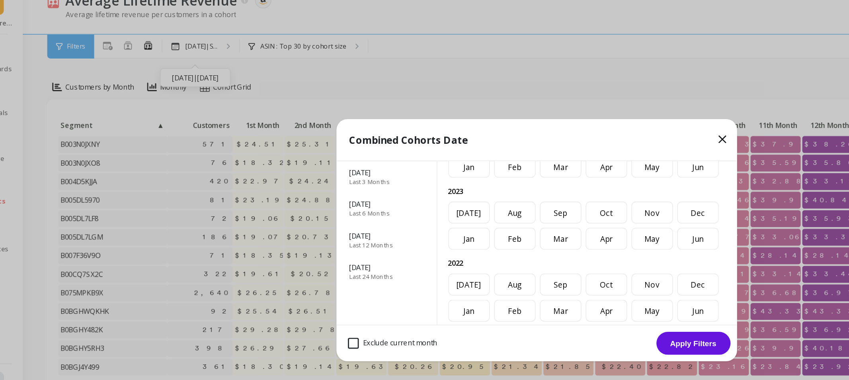
click at [490, 125] on div "Oct" at bounding box center [475, 117] width 30 height 16
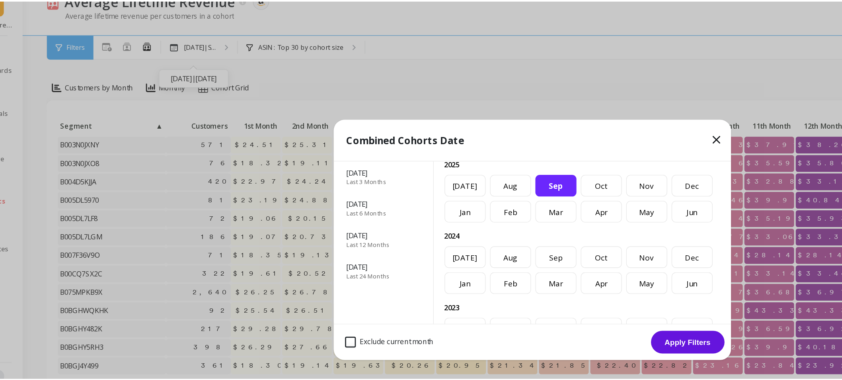
scroll to position [0, 0]
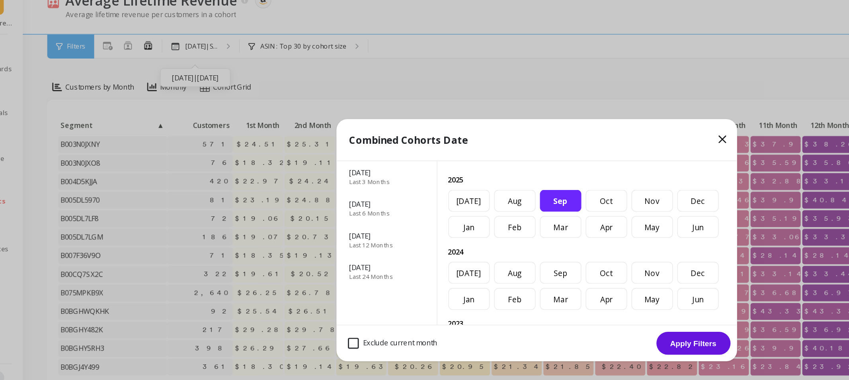
click at [529, 262] on button "Apply Filters" at bounding box center [539, 265] width 54 height 17
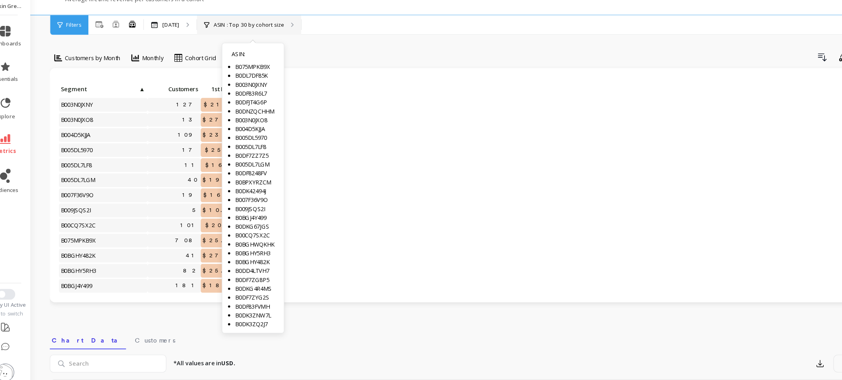
click at [254, 48] on p "ASIN : Top 30 by cohort size" at bounding box center [245, 48] width 63 height 6
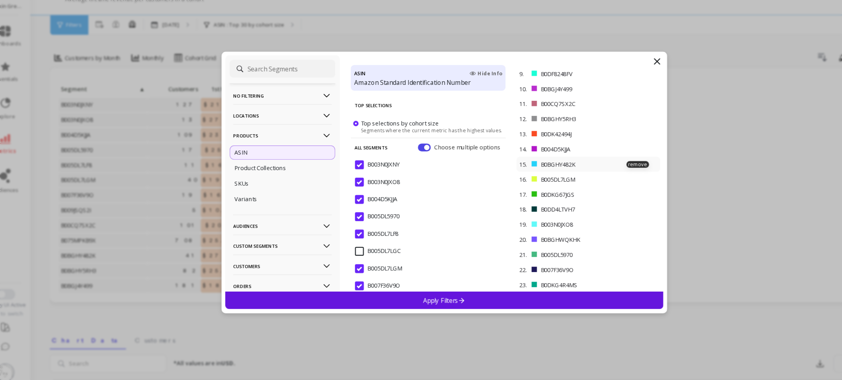
scroll to position [214, 0]
click at [613, 78] on icon at bounding box center [612, 81] width 10 height 10
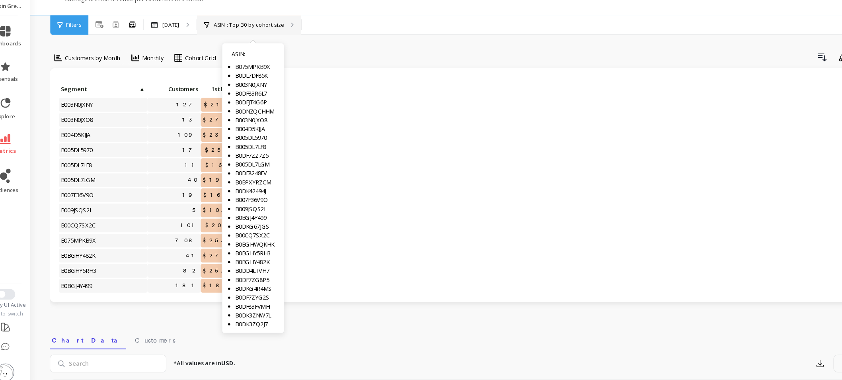
click at [250, 47] on p "ASIN : Top 30 by cohort size" at bounding box center [245, 48] width 63 height 6
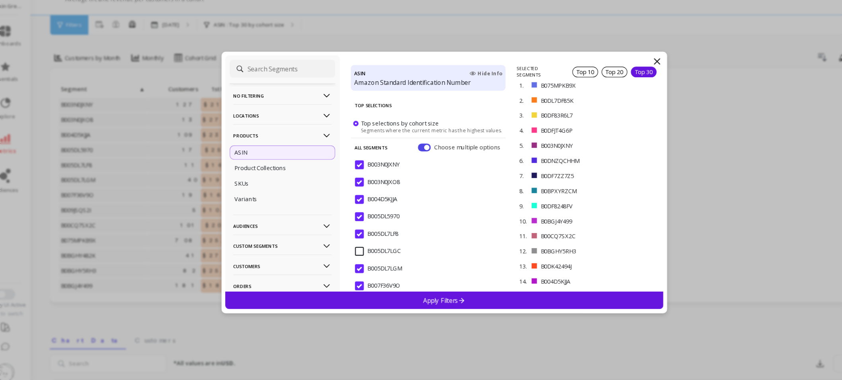
click at [613, 79] on icon at bounding box center [612, 81] width 10 height 10
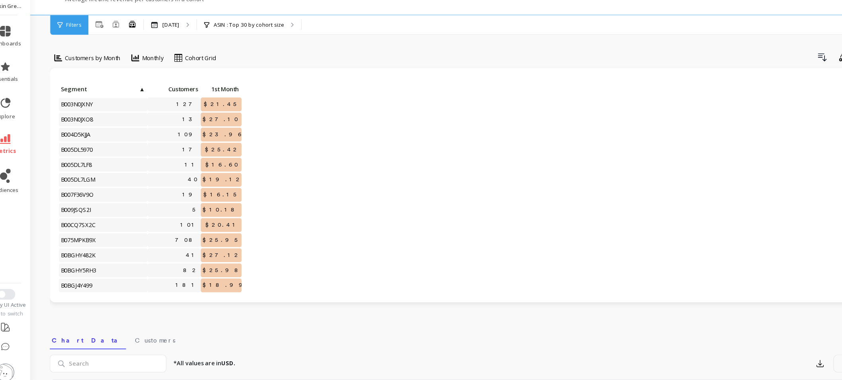
scroll to position [3, 0]
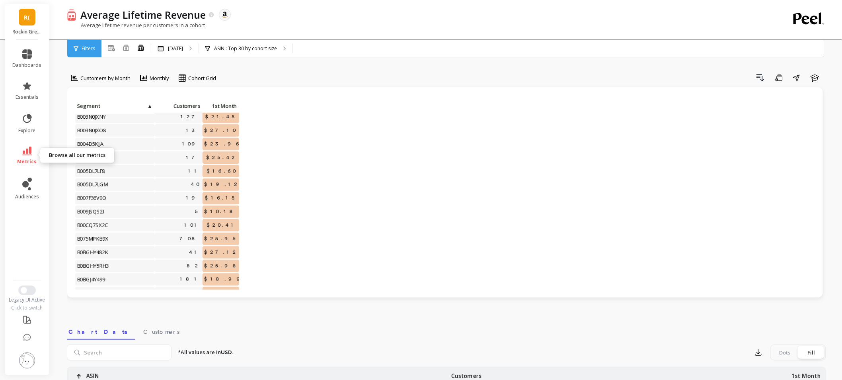
click at [26, 148] on icon at bounding box center [27, 150] width 10 height 9
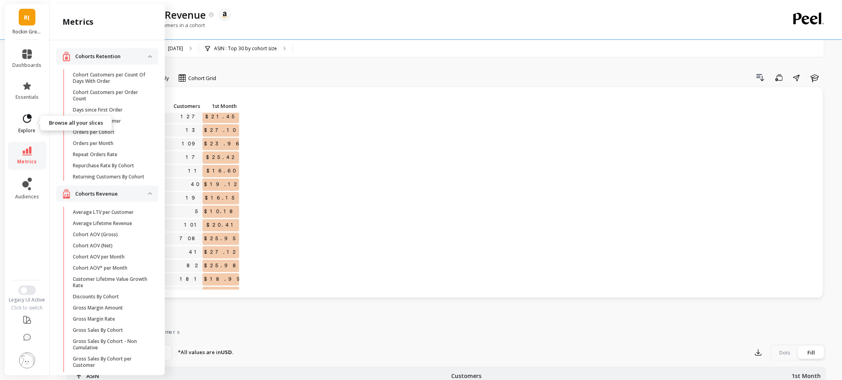
click at [33, 118] on link "explore" at bounding box center [27, 123] width 29 height 21
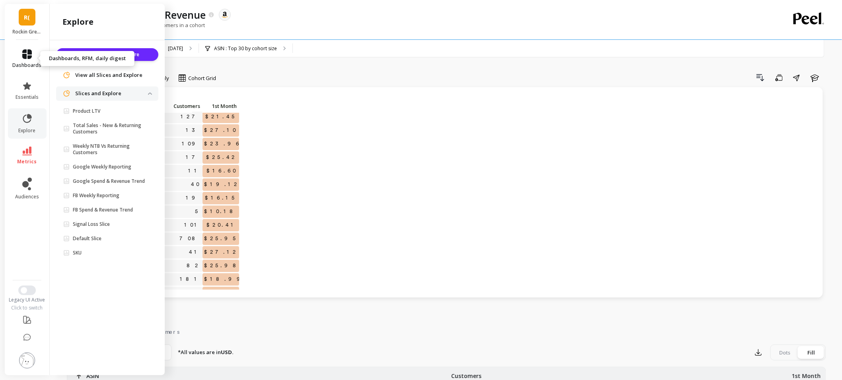
click at [33, 57] on link "dashboards" at bounding box center [27, 58] width 29 height 19
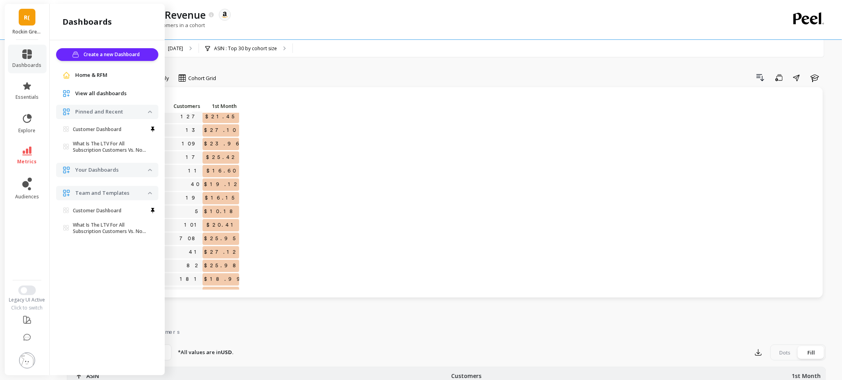
click at [110, 154] on link "What Is The LTV For All Subscription Customers Vs. Non-subscription Customers?" at bounding box center [108, 147] width 99 height 18
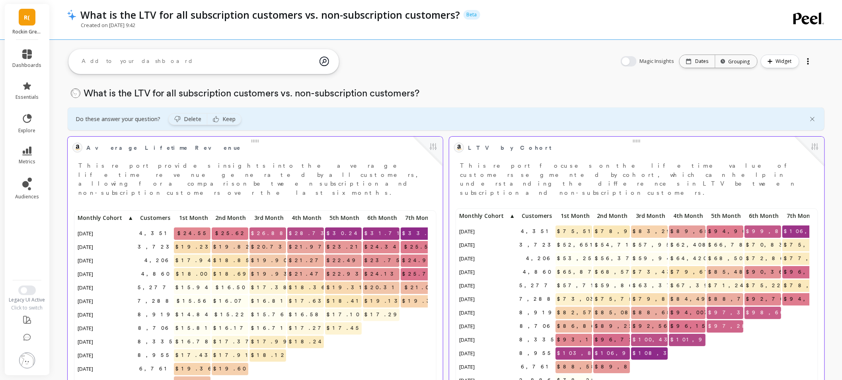
scroll to position [212, 345]
click at [30, 287] on button "Switch to New UI" at bounding box center [27, 290] width 18 height 10
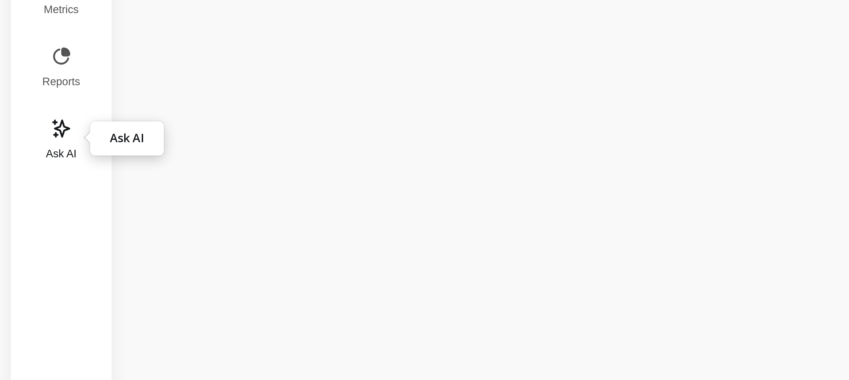
click at [26, 150] on icon at bounding box center [27, 150] width 10 height 10
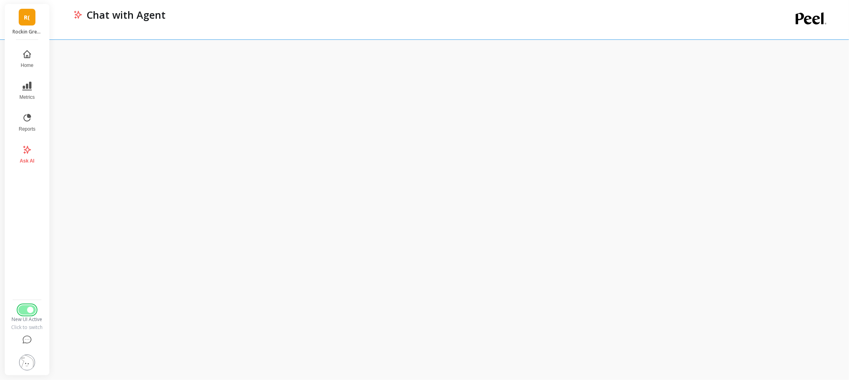
click at [24, 308] on button "Switch to Legacy UI" at bounding box center [27, 310] width 18 height 10
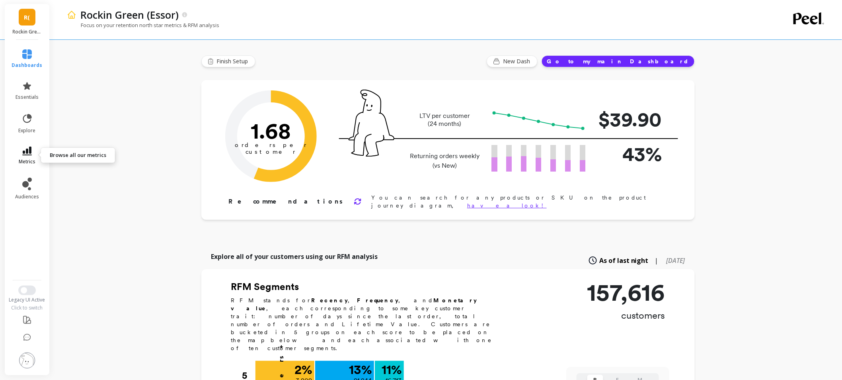
click at [28, 153] on icon at bounding box center [27, 150] width 10 height 9
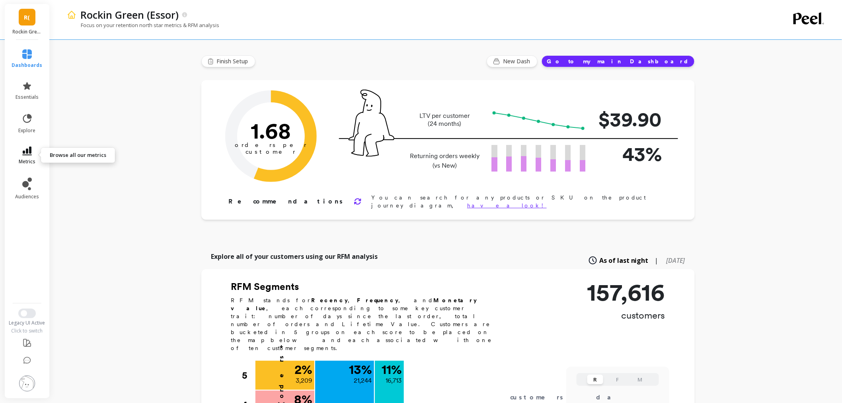
click at [23, 152] on icon at bounding box center [27, 150] width 10 height 9
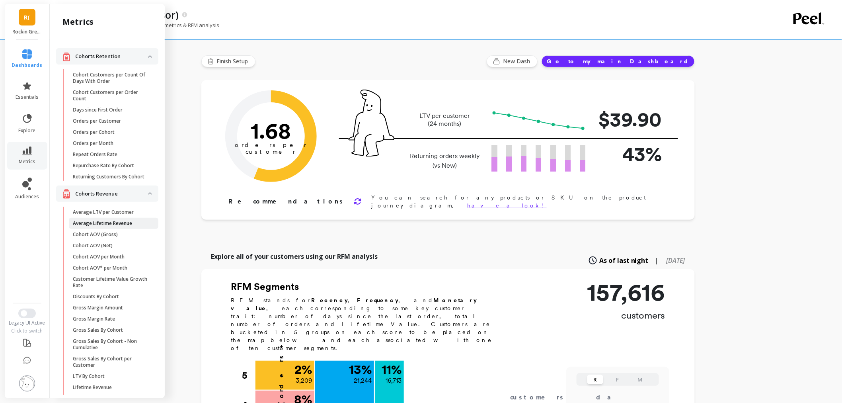
click at [112, 226] on p "Average Lifetime Revenue" at bounding box center [102, 223] width 59 height 6
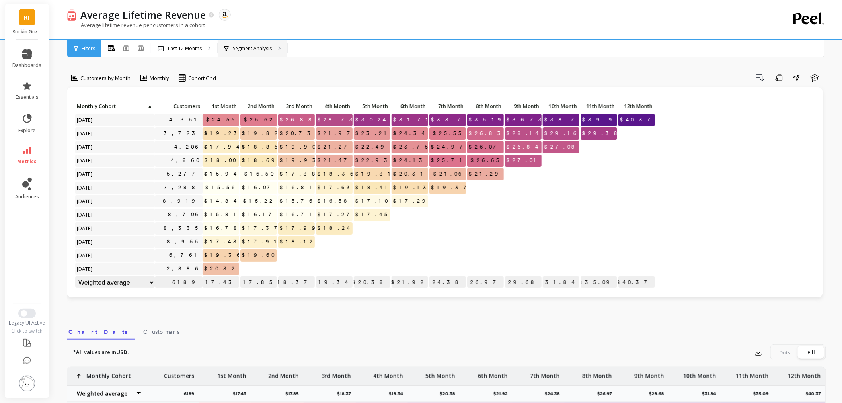
click at [244, 43] on div "Segment Analysis" at bounding box center [253, 49] width 70 height 18
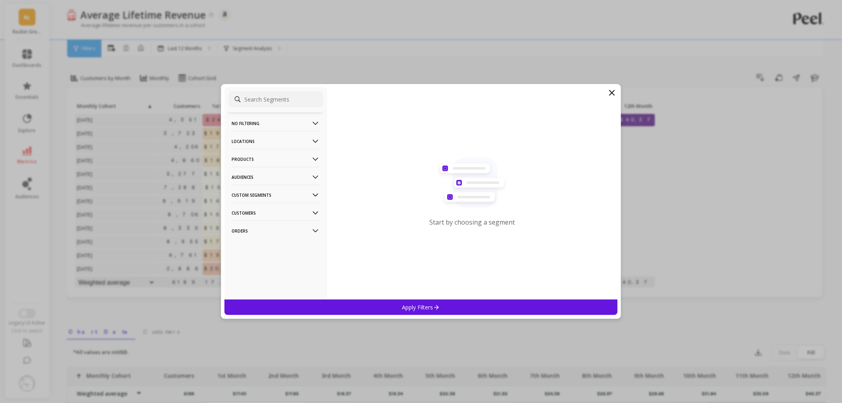
click at [608, 92] on icon at bounding box center [612, 93] width 10 height 10
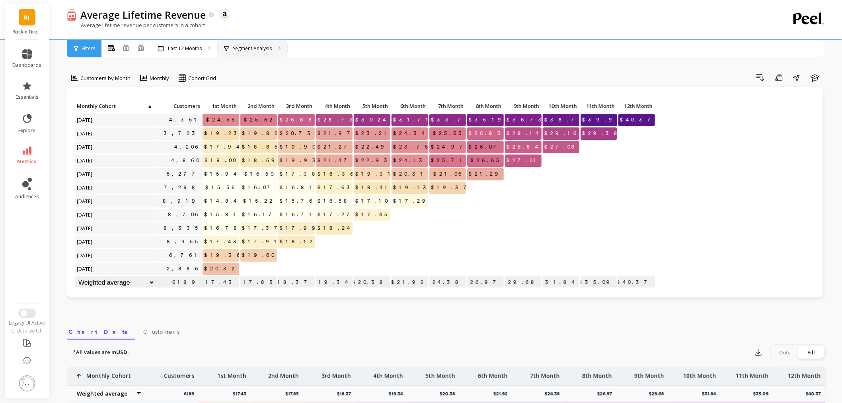
click at [264, 44] on div "Segment Analysis" at bounding box center [253, 49] width 70 height 18
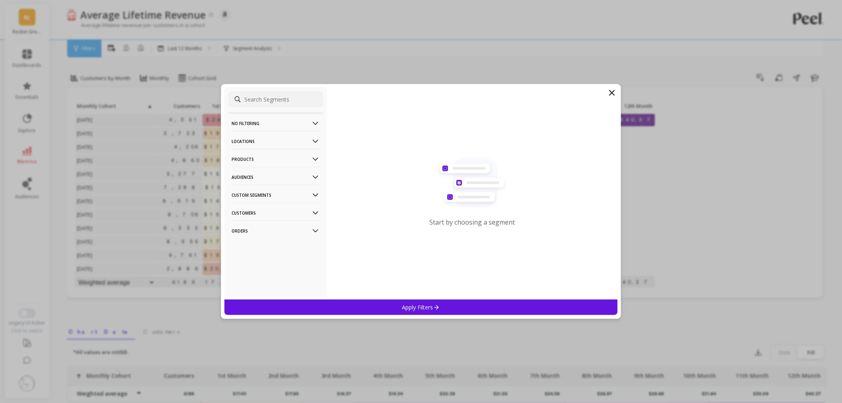
click at [253, 137] on p "Locations" at bounding box center [276, 141] width 88 height 20
click at [611, 90] on icon at bounding box center [612, 93] width 10 height 10
